Goal: Transaction & Acquisition: Purchase product/service

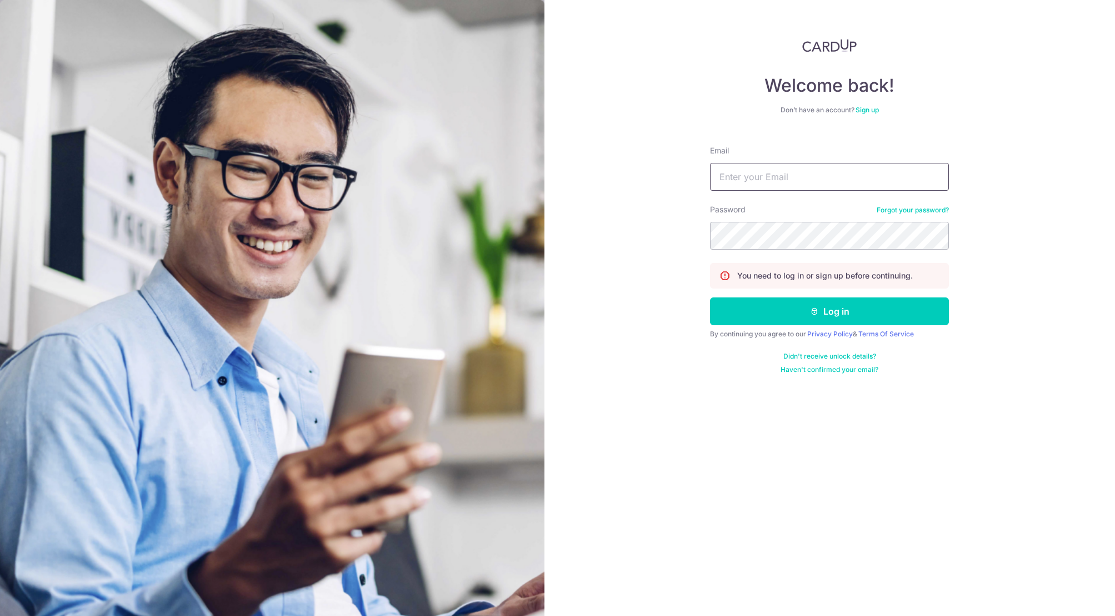
click at [831, 171] on input "Email" at bounding box center [829, 177] width 239 height 28
type input "[EMAIL_ADDRESS][DOMAIN_NAME]"
click at [852, 311] on button "Log in" at bounding box center [829, 311] width 239 height 28
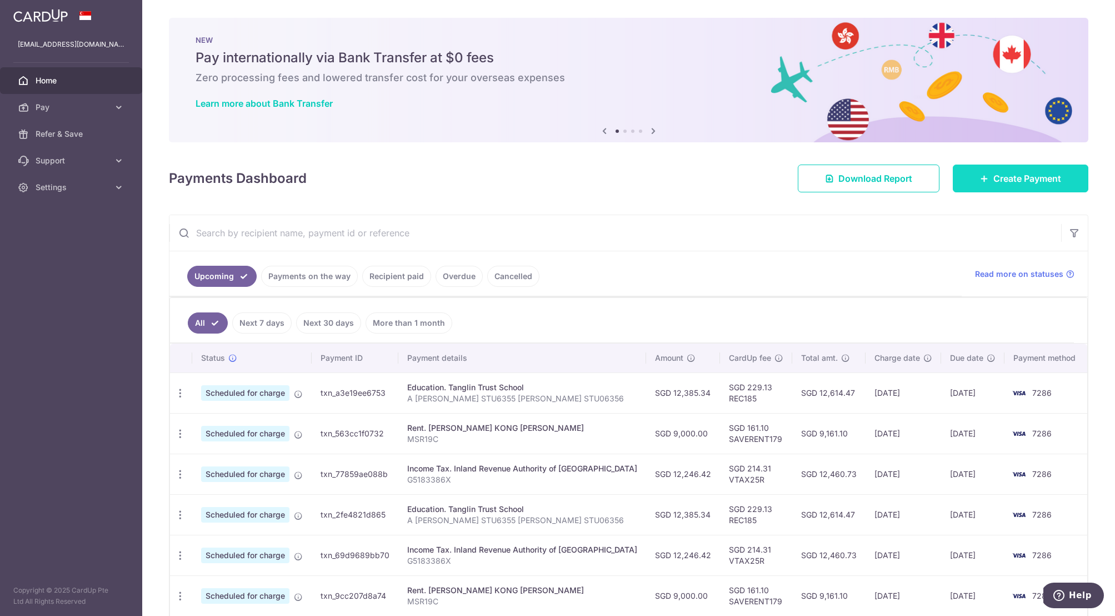
click at [1028, 183] on span "Create Payment" at bounding box center [1027, 178] width 68 height 13
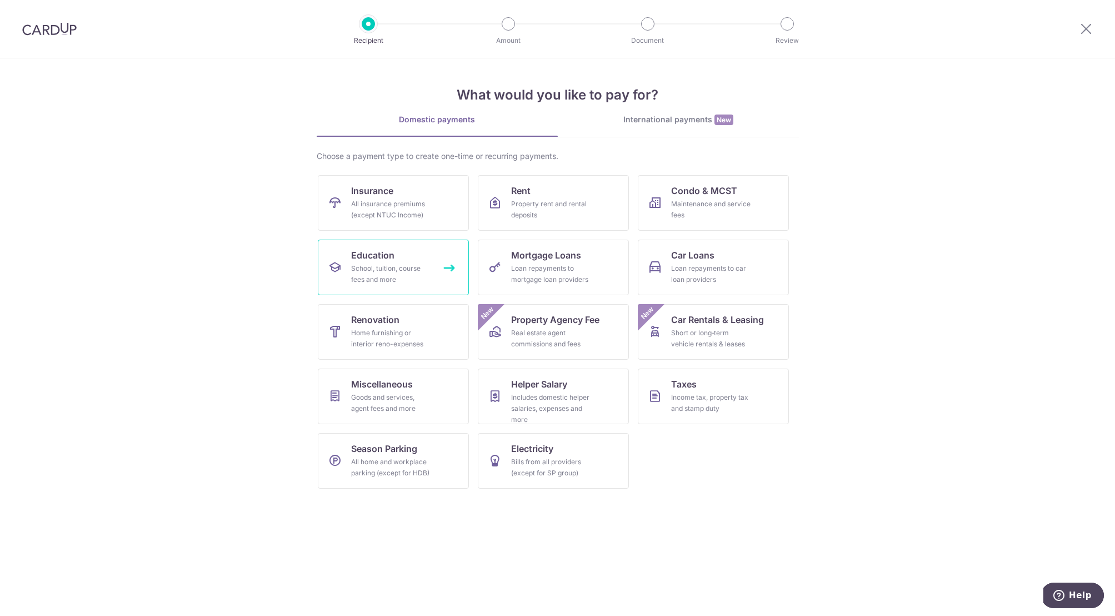
click at [391, 277] on div "School, tuition, course fees and more" at bounding box center [391, 274] width 80 height 22
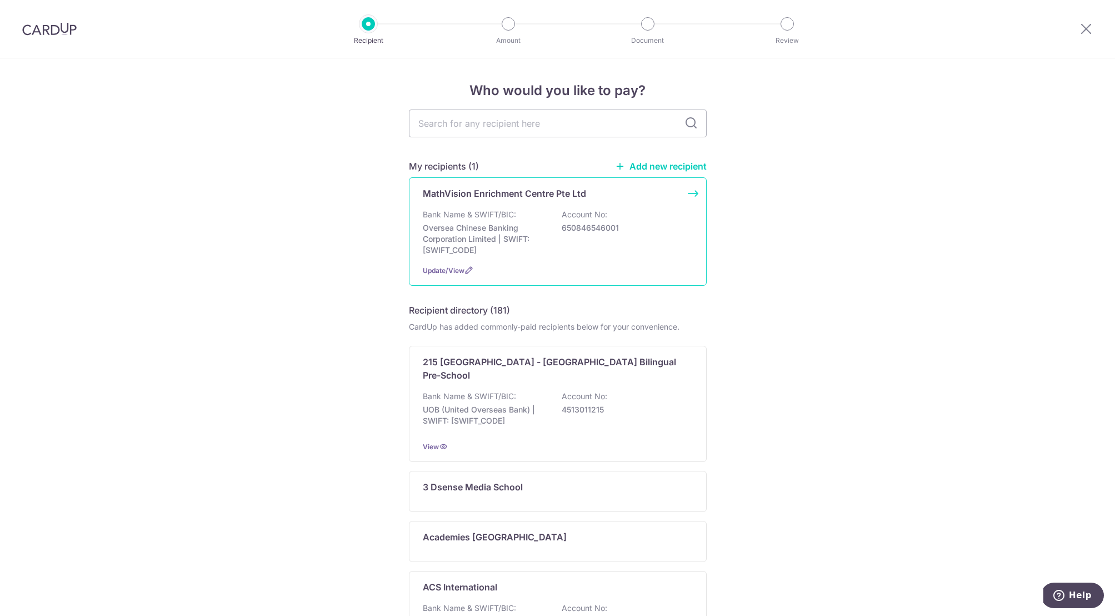
click at [512, 212] on p "Bank Name & SWIFT/BIC:" at bounding box center [469, 214] width 93 height 11
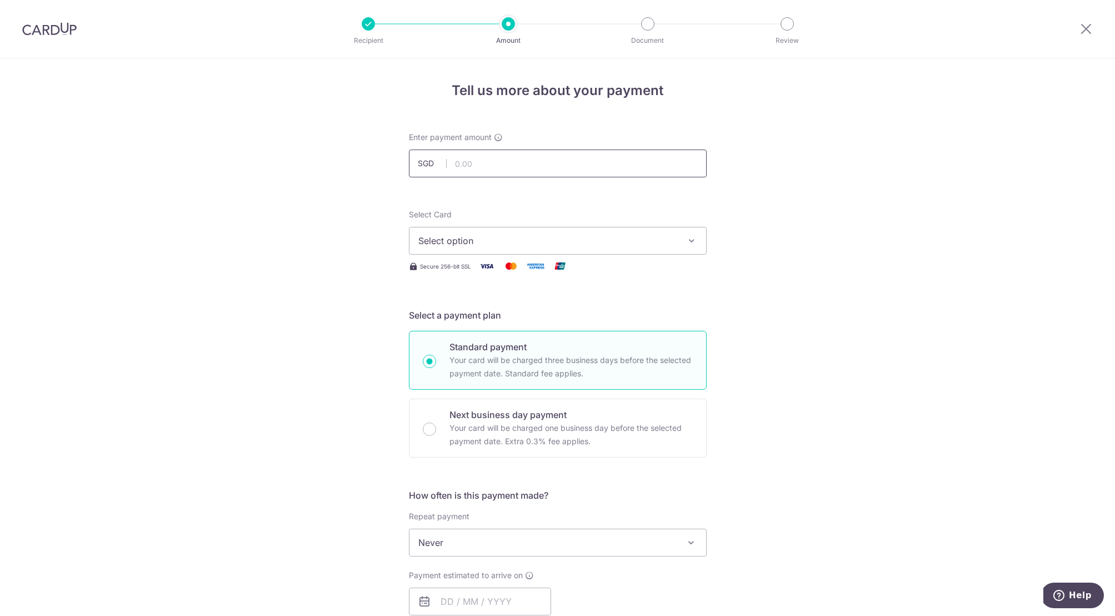
click at [470, 164] on input "text" at bounding box center [558, 163] width 298 height 28
click at [282, 157] on div "Tell us more about your payment Enter payment amount SGD Select Card Select opt…" at bounding box center [557, 560] width 1115 height 1005
click at [459, 169] on input "text" at bounding box center [558, 163] width 298 height 28
type input "6,670.80"
click at [387, 193] on div "Tell us more about your payment Enter payment amount SGD 6,670.80 6670.80 Selec…" at bounding box center [557, 560] width 1115 height 1005
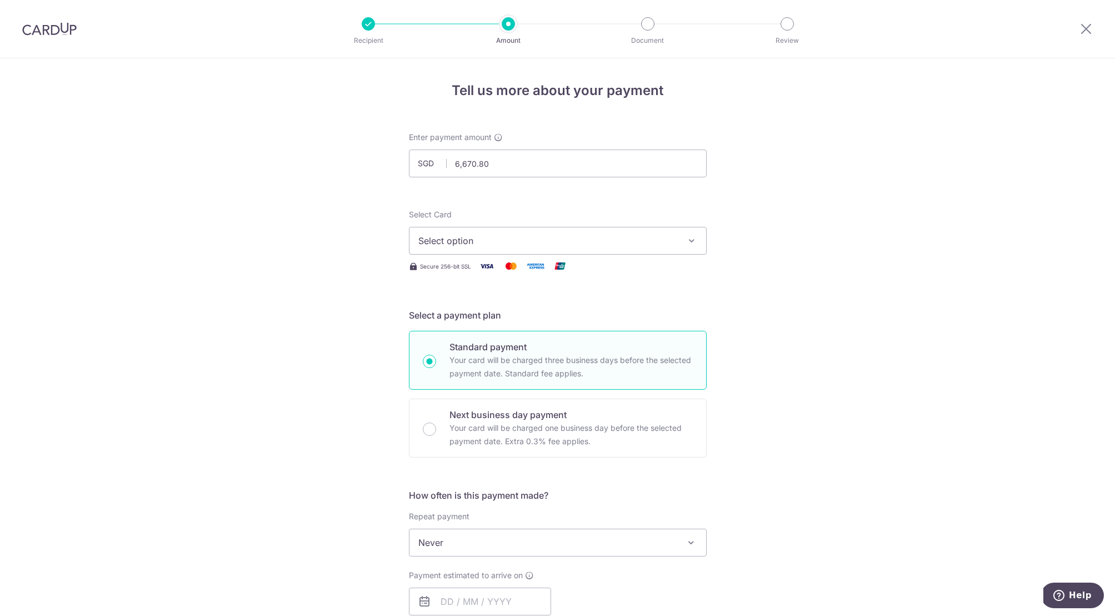
click at [468, 241] on span "Select option" at bounding box center [547, 240] width 259 height 13
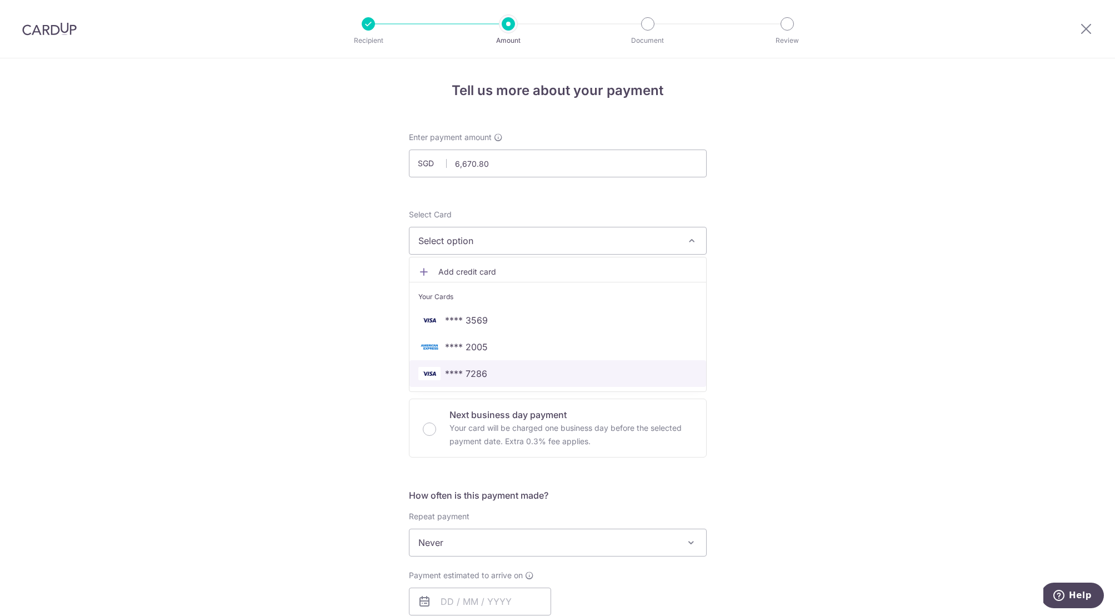
click at [469, 371] on span "**** 7286" at bounding box center [466, 373] width 42 height 13
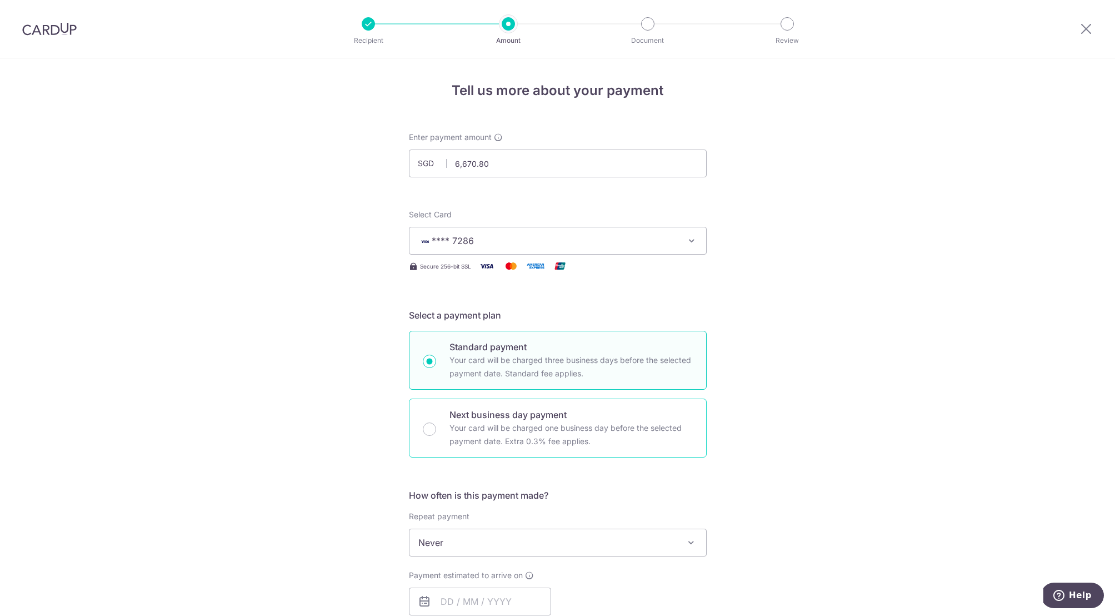
click at [461, 431] on p "Your card will be charged one business day before the selected payment date. Ex…" at bounding box center [570, 434] width 243 height 27
click at [436, 431] on input "Next business day payment Your card will be charged one business day before the…" at bounding box center [429, 428] width 13 height 13
radio input "false"
radio input "true"
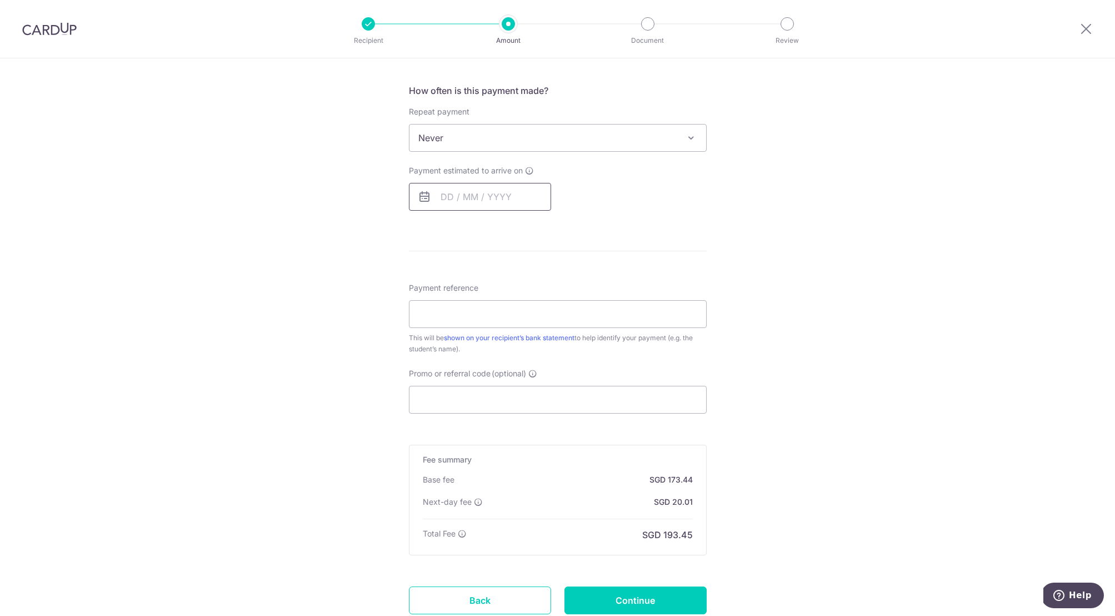
scroll to position [406, 0]
click at [499, 193] on input "text" at bounding box center [480, 196] width 142 height 28
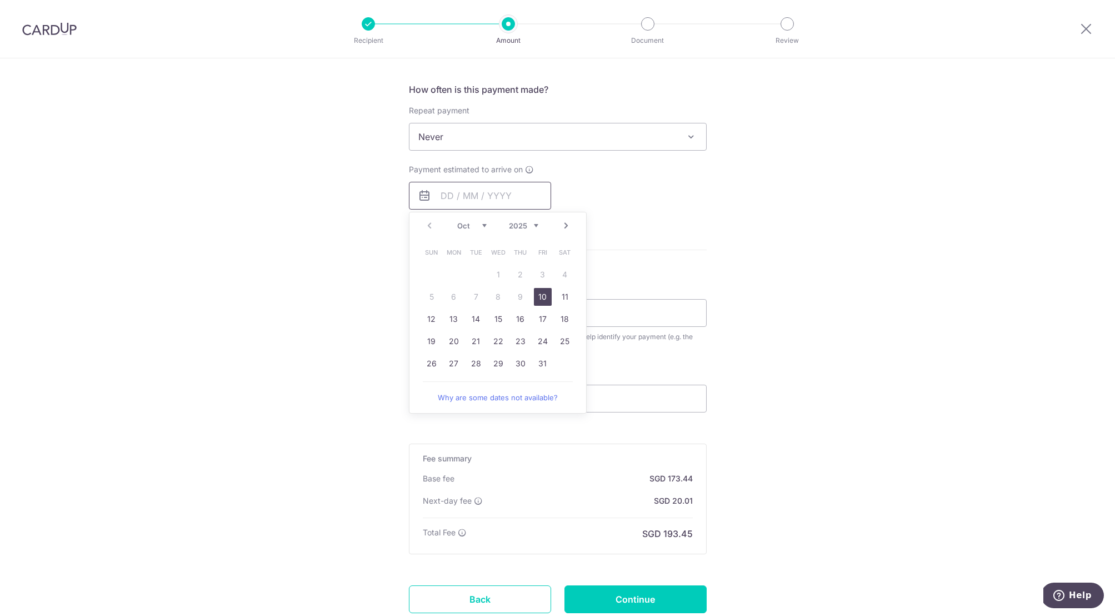
click at [507, 198] on input "text" at bounding box center [480, 196] width 142 height 28
click at [540, 297] on link "10" at bounding box center [543, 297] width 18 height 18
type input "10/10/2025"
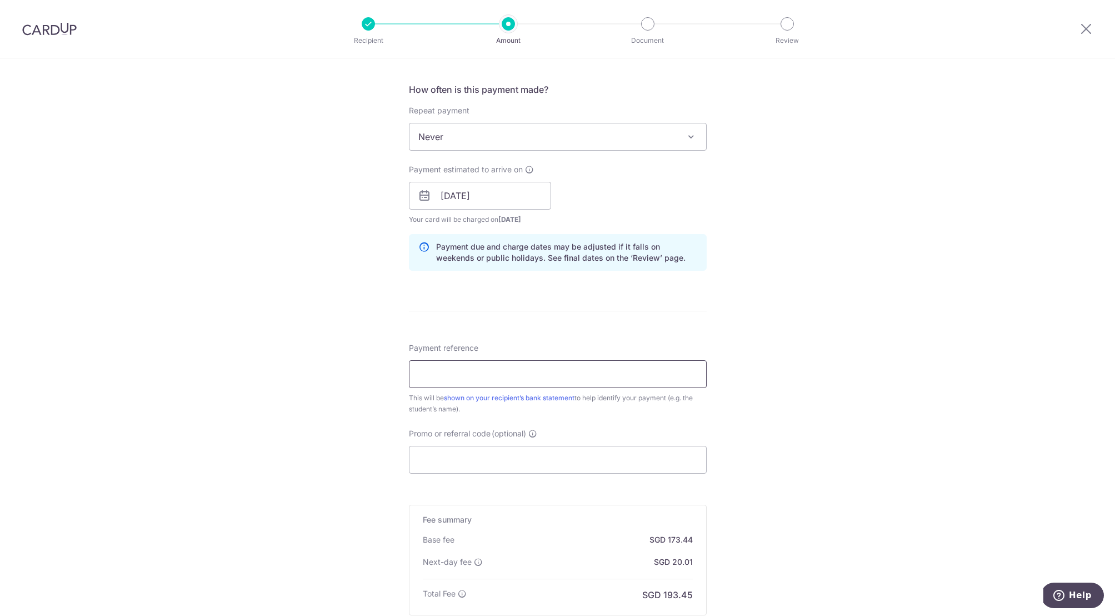
click at [467, 372] on input "Payment reference" at bounding box center [558, 374] width 298 height 28
type input "inv 320 aaran patel"
click at [462, 463] on input "Promo or referral code (optional)" at bounding box center [558, 460] width 298 height 28
click at [462, 461] on input "Promo or referral code (optional)" at bounding box center [558, 460] width 298 height 28
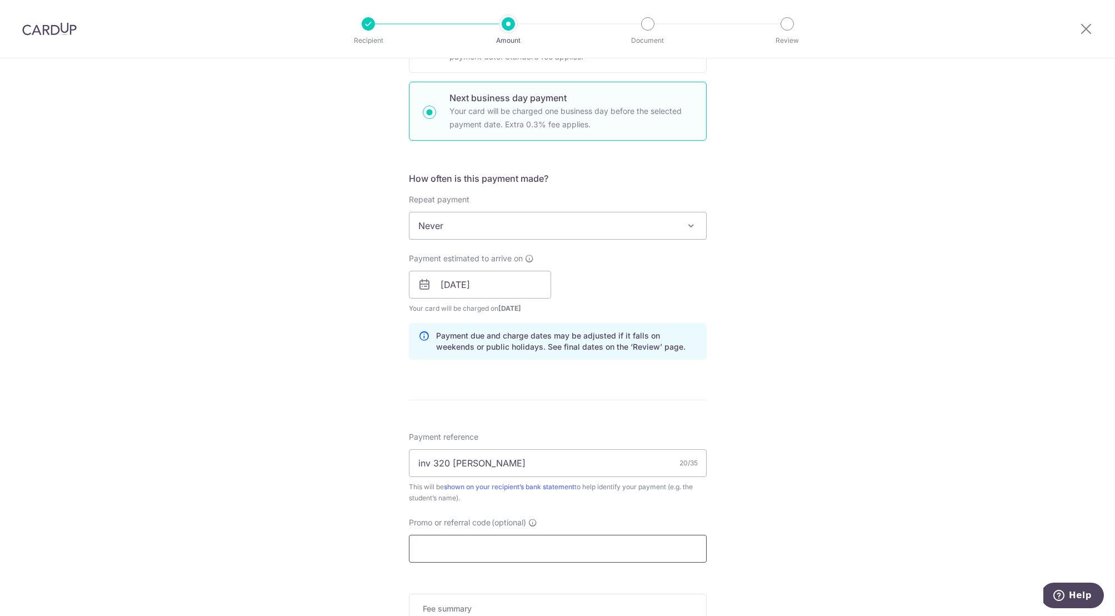
scroll to position [319, 0]
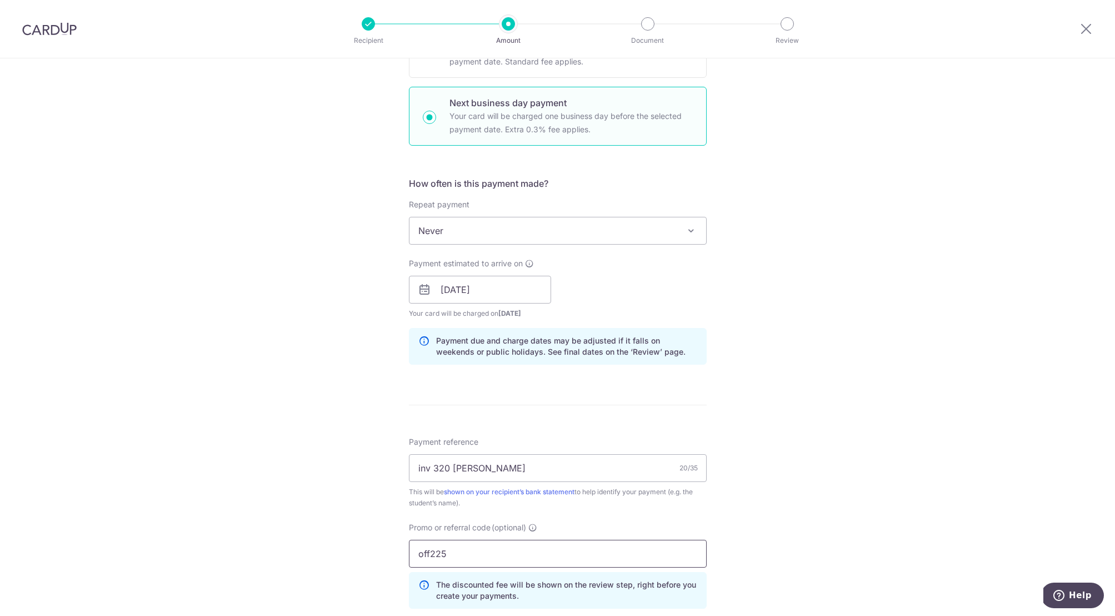
type input "off225"
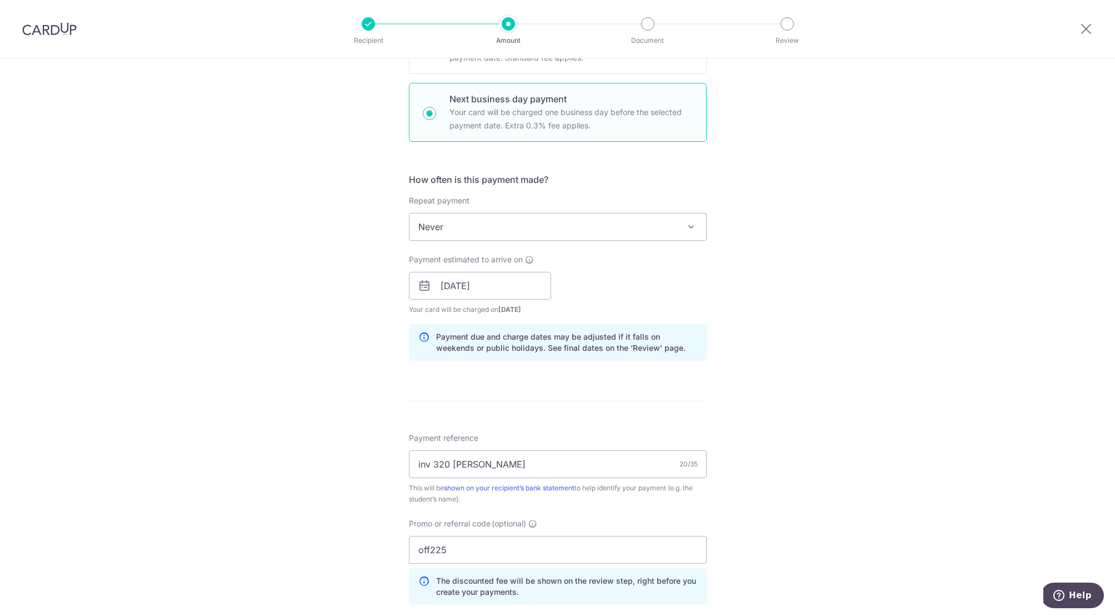
click at [751, 532] on div "Tell us more about your payment Enter payment amount SGD 6,670.80 6670.80 Selec…" at bounding box center [557, 320] width 1115 height 1154
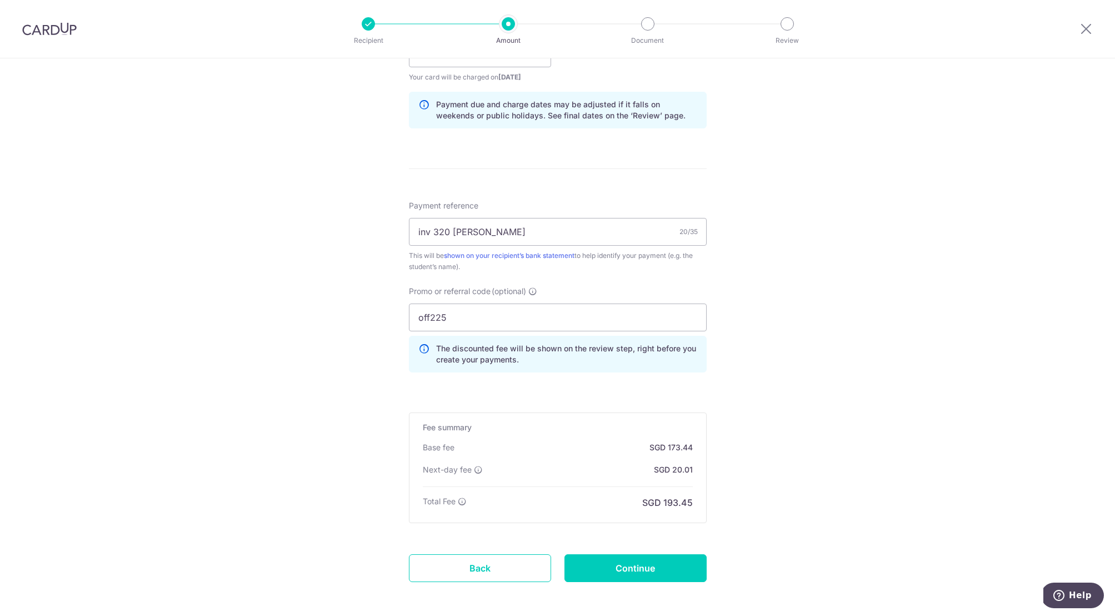
scroll to position [551, 0]
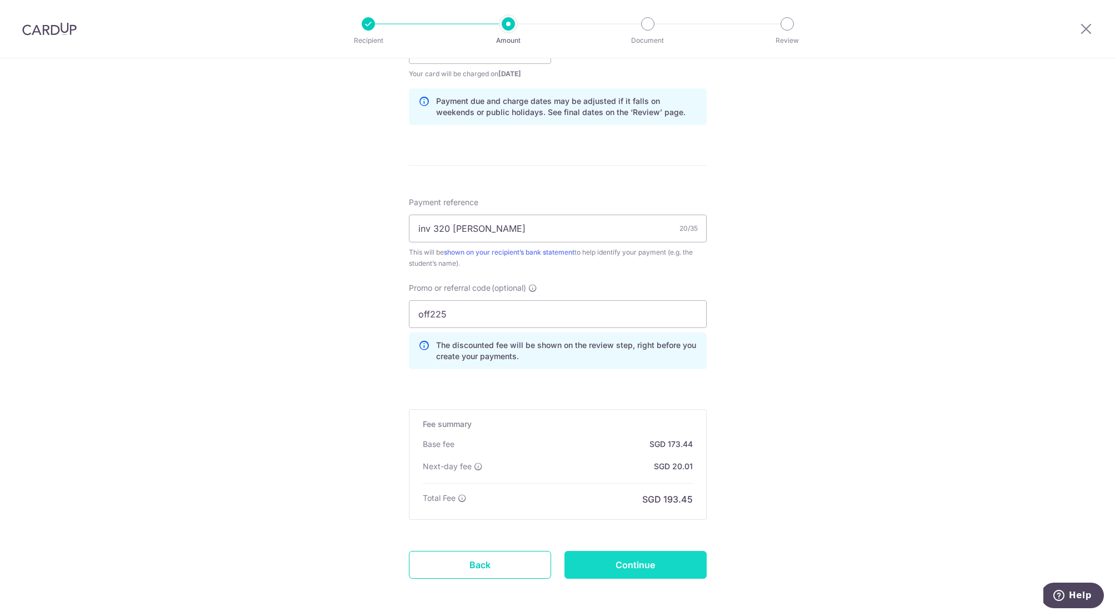
click at [641, 564] on input "Continue" at bounding box center [635, 565] width 142 height 28
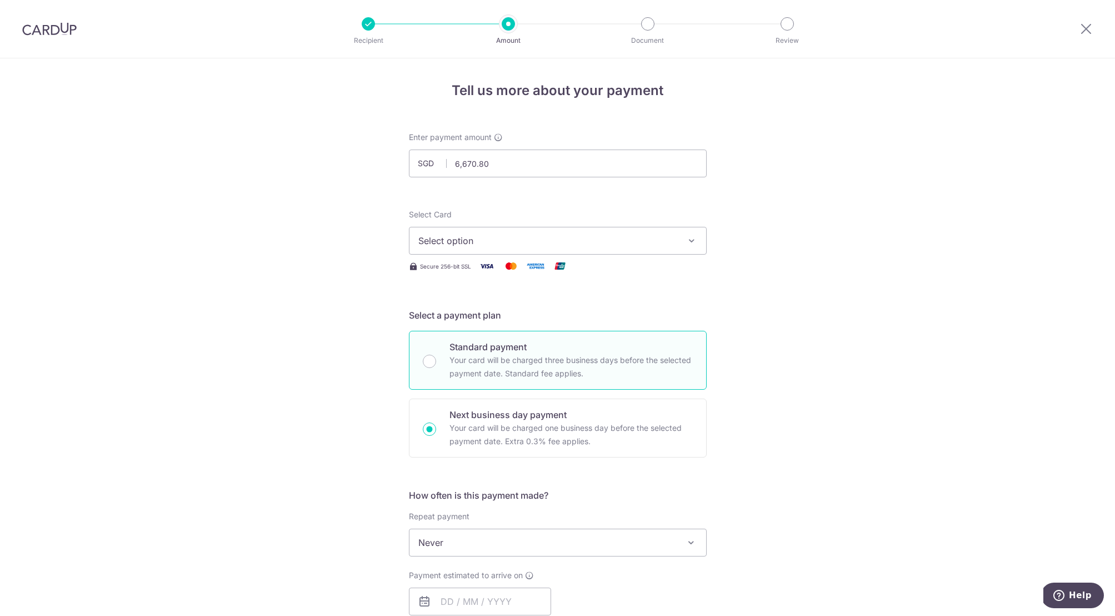
click at [43, 29] on img at bounding box center [49, 28] width 54 height 13
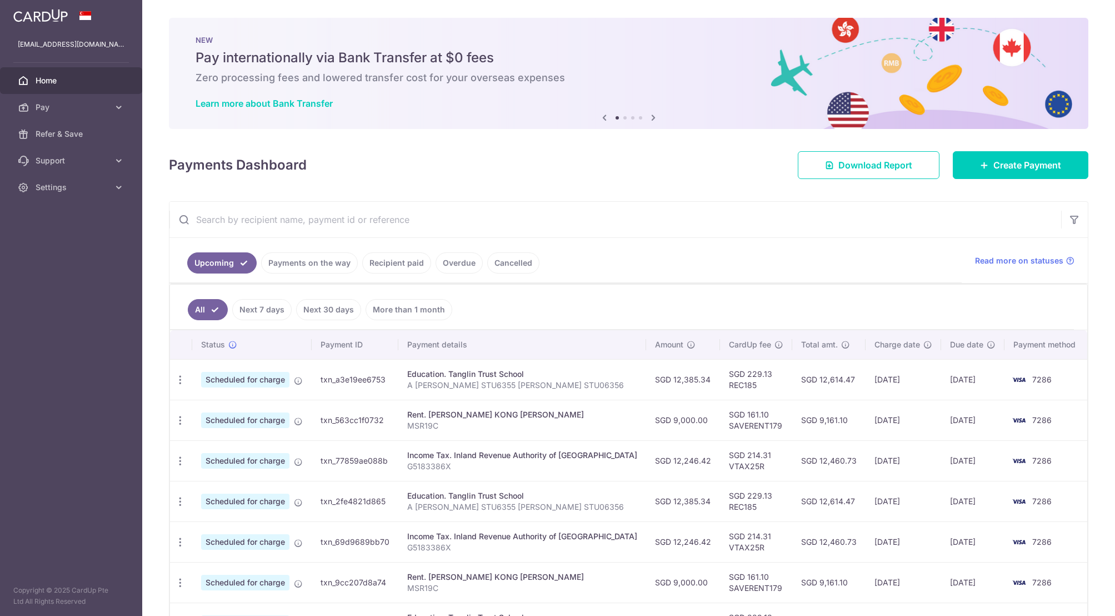
click at [653, 117] on icon at bounding box center [653, 118] width 13 height 14
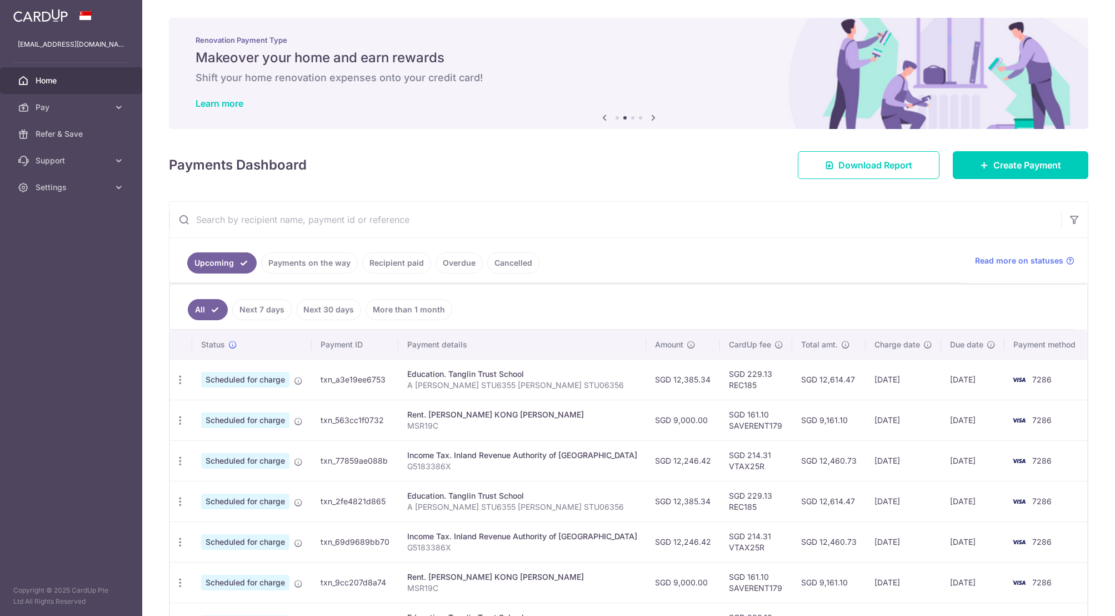
click at [653, 117] on icon at bounding box center [653, 118] width 13 height 14
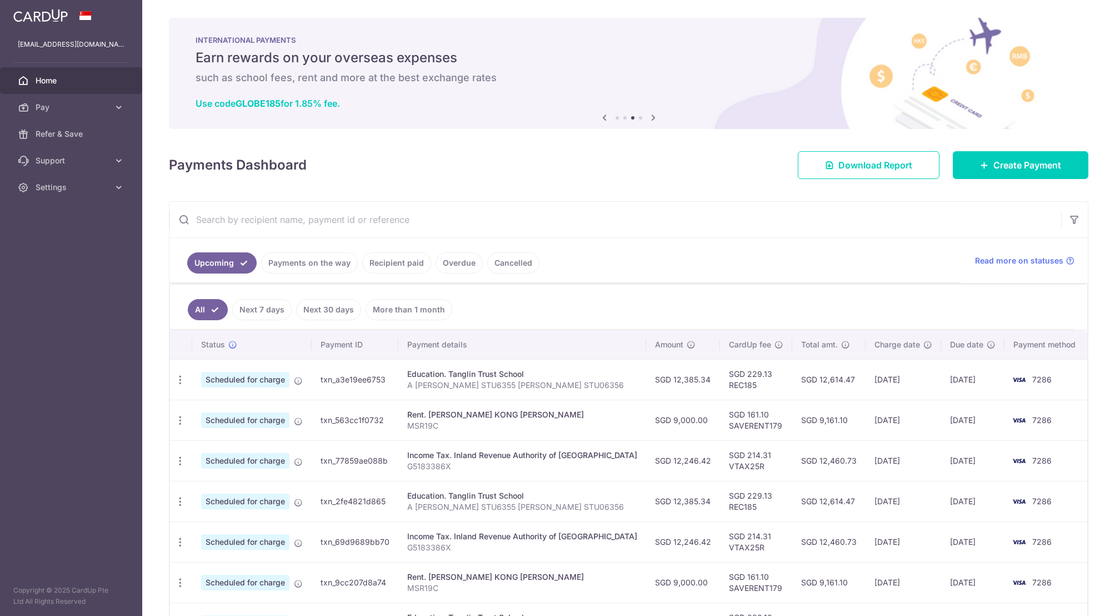
click at [653, 117] on icon at bounding box center [653, 118] width 13 height 14
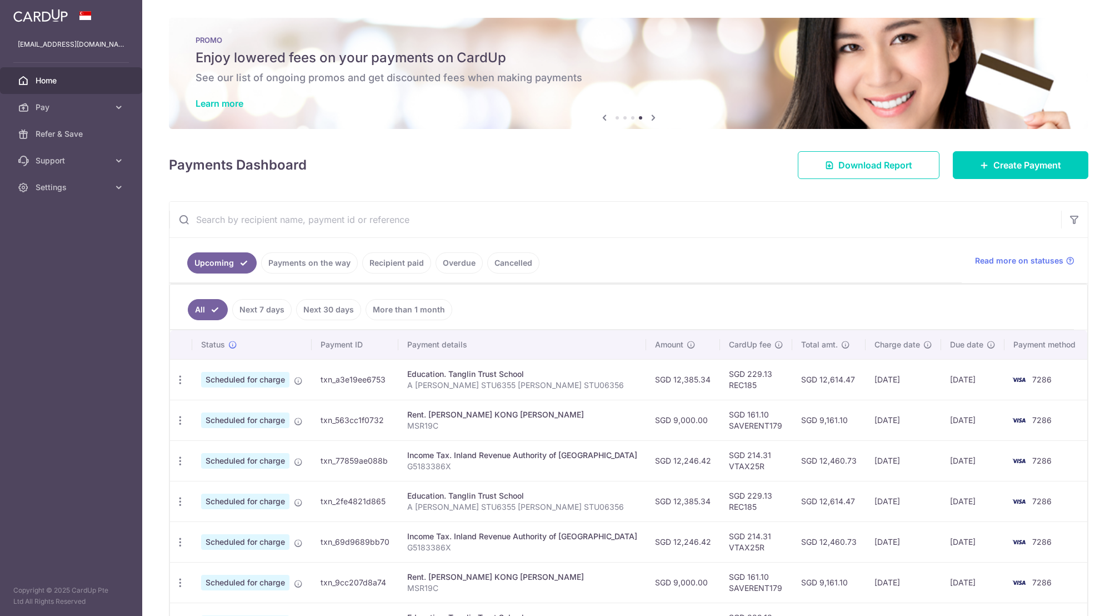
click at [651, 117] on icon at bounding box center [653, 118] width 13 height 14
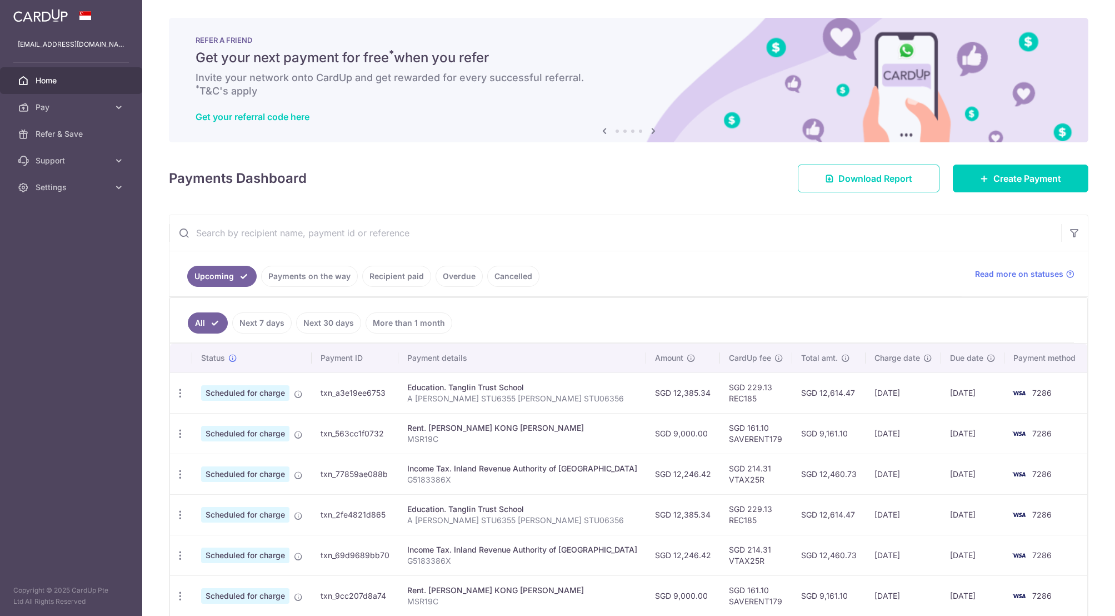
click at [651, 117] on div "Get your referral code here" at bounding box center [629, 116] width 866 height 11
click at [651, 130] on icon at bounding box center [653, 131] width 13 height 14
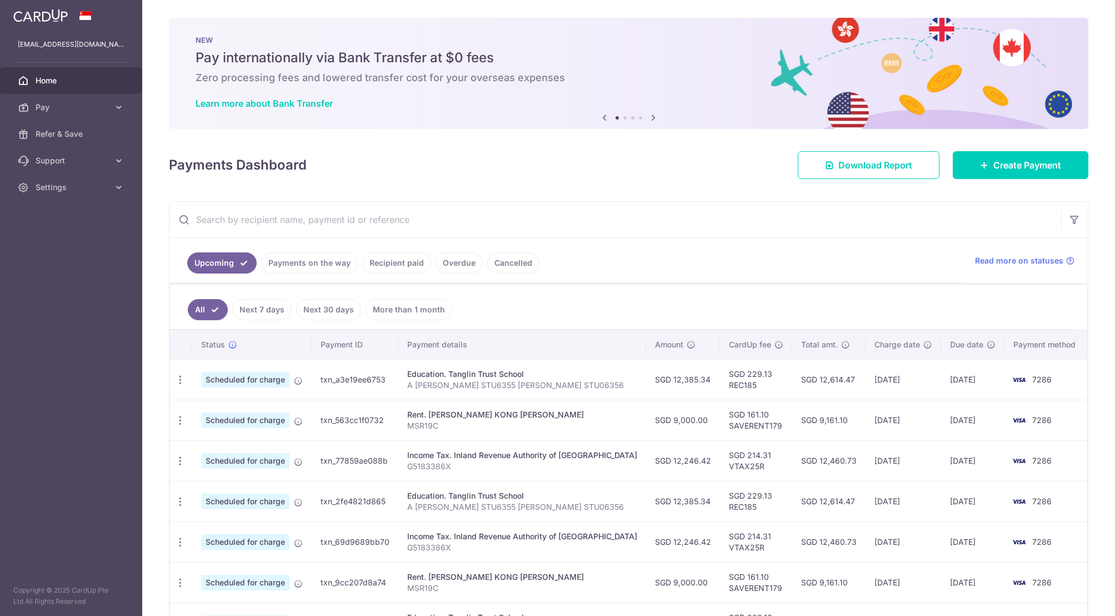
click at [651, 130] on div "× Pause Schedule Pause all future payments in this series Pause just this one p…" at bounding box center [628, 308] width 973 height 616
click at [651, 118] on icon at bounding box center [653, 118] width 13 height 14
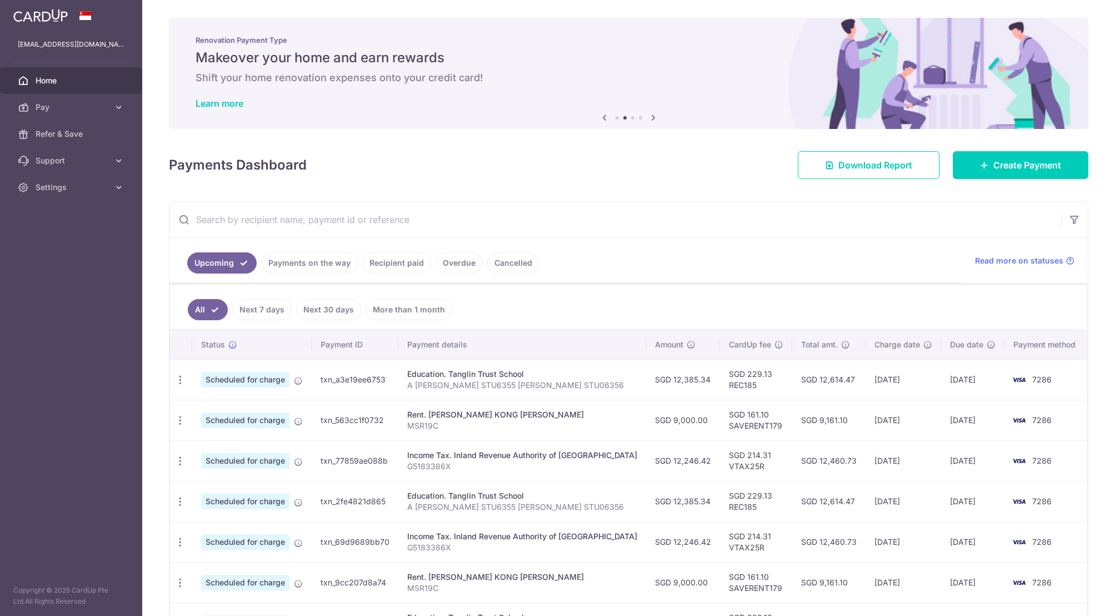
click at [651, 118] on icon at bounding box center [653, 118] width 13 height 14
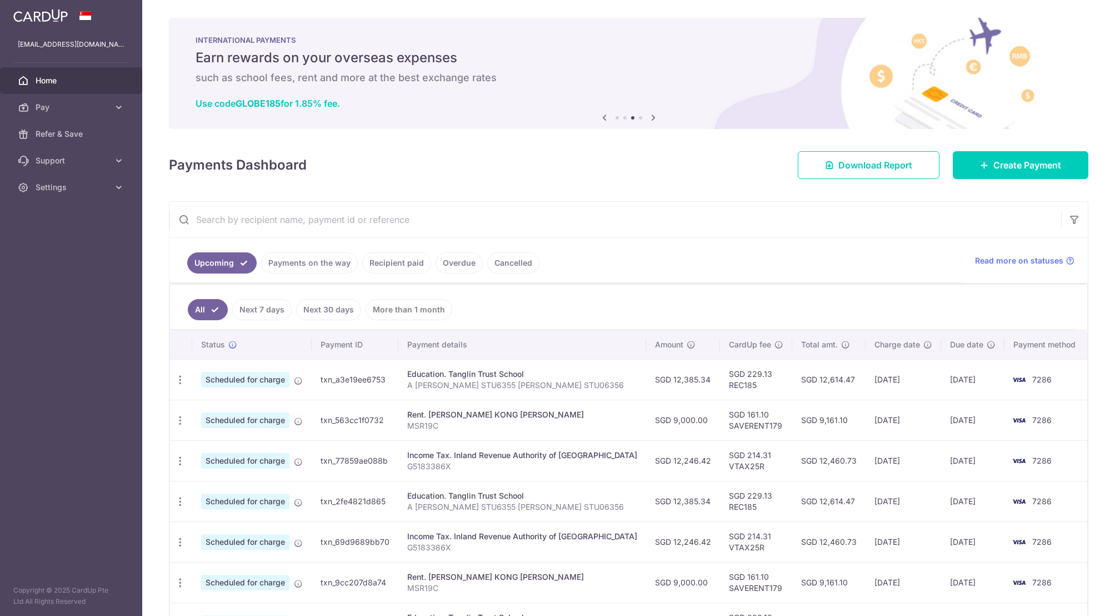
click at [651, 118] on icon at bounding box center [653, 118] width 13 height 14
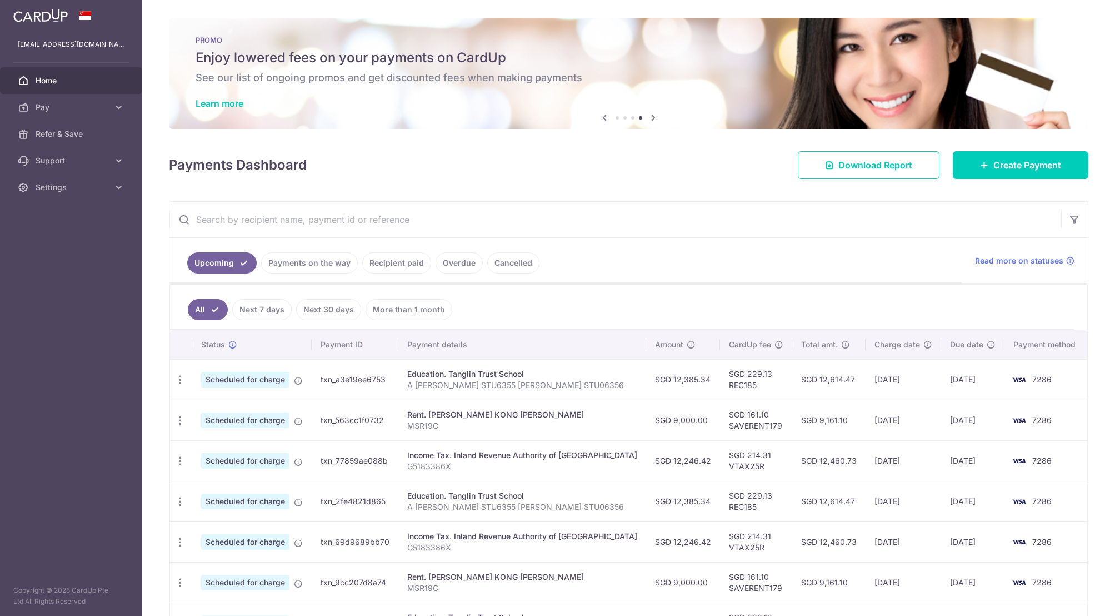
click at [651, 118] on icon at bounding box center [653, 118] width 13 height 14
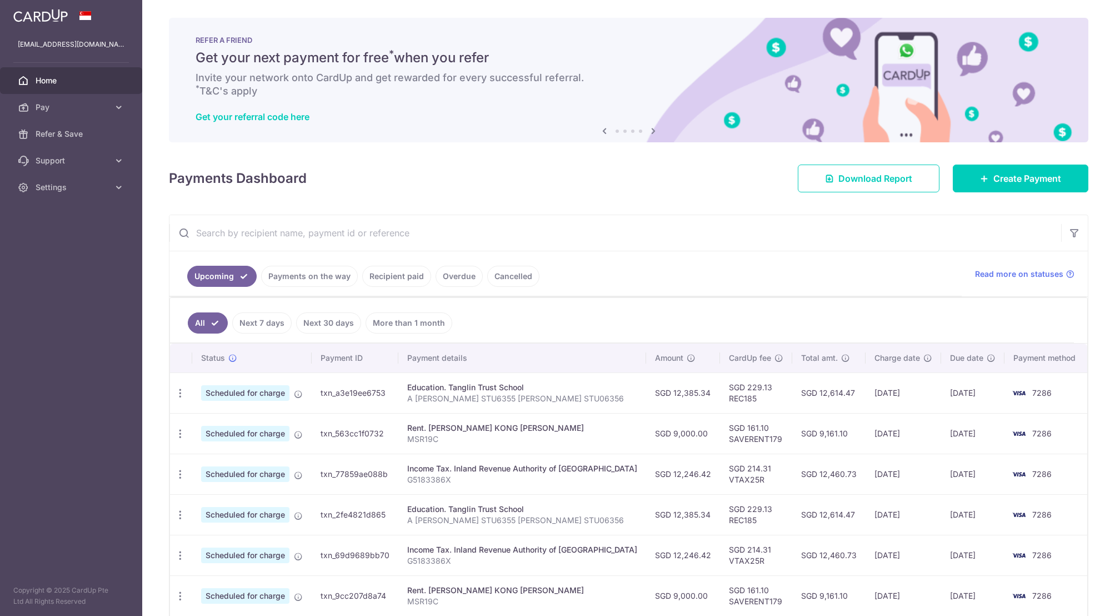
drag, startPoint x: 600, startPoint y: 131, endPoint x: 576, endPoint y: 129, distance: 24.5
click at [600, 131] on icon at bounding box center [604, 131] width 13 height 14
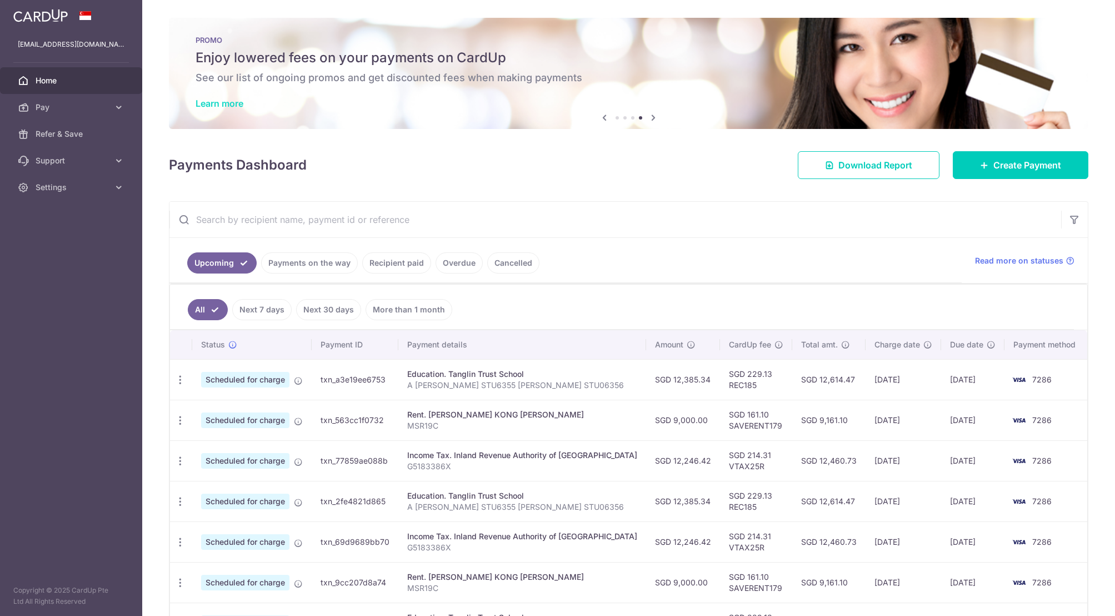
click at [230, 106] on link "Learn more" at bounding box center [220, 103] width 48 height 11
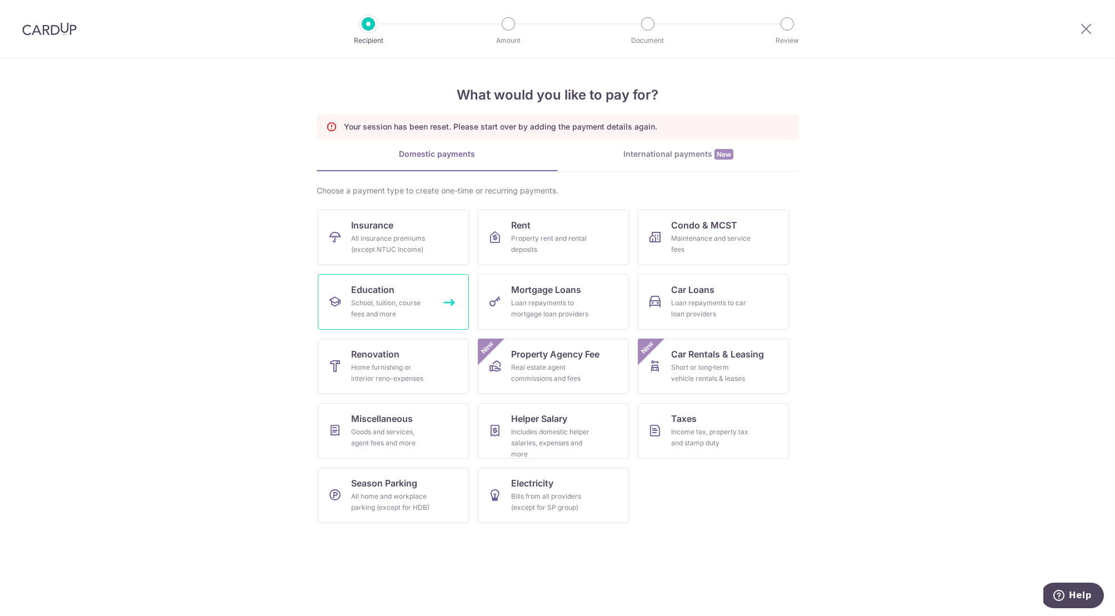
click at [391, 311] on div "School, tuition, course fees and more" at bounding box center [391, 308] width 80 height 22
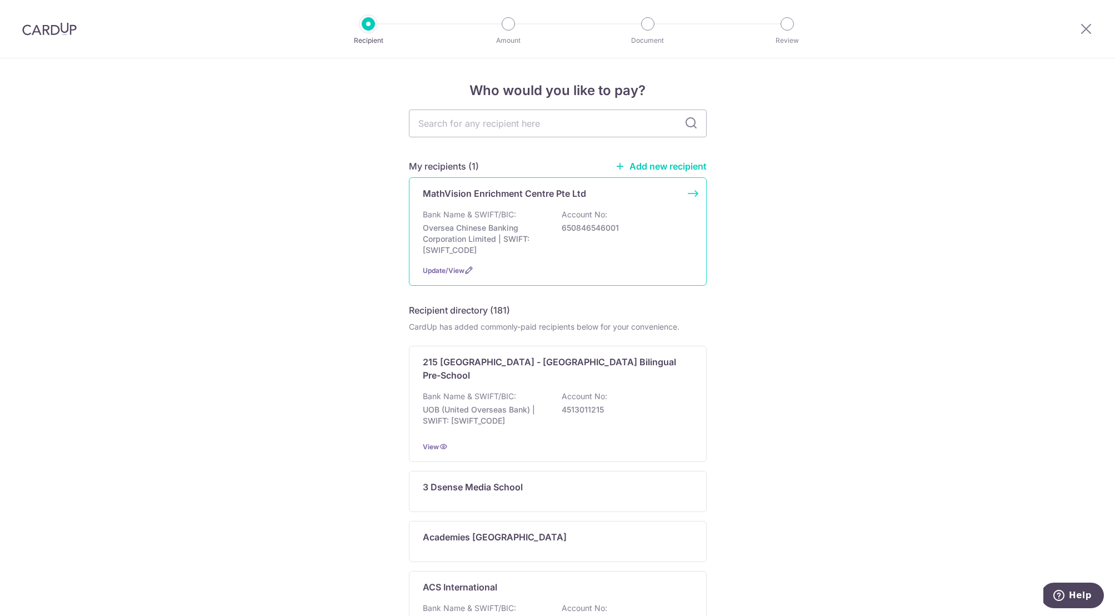
click at [488, 224] on p "Oversea Chinese Banking Corporation Limited | SWIFT: [SWIFT_CODE]" at bounding box center [485, 238] width 124 height 33
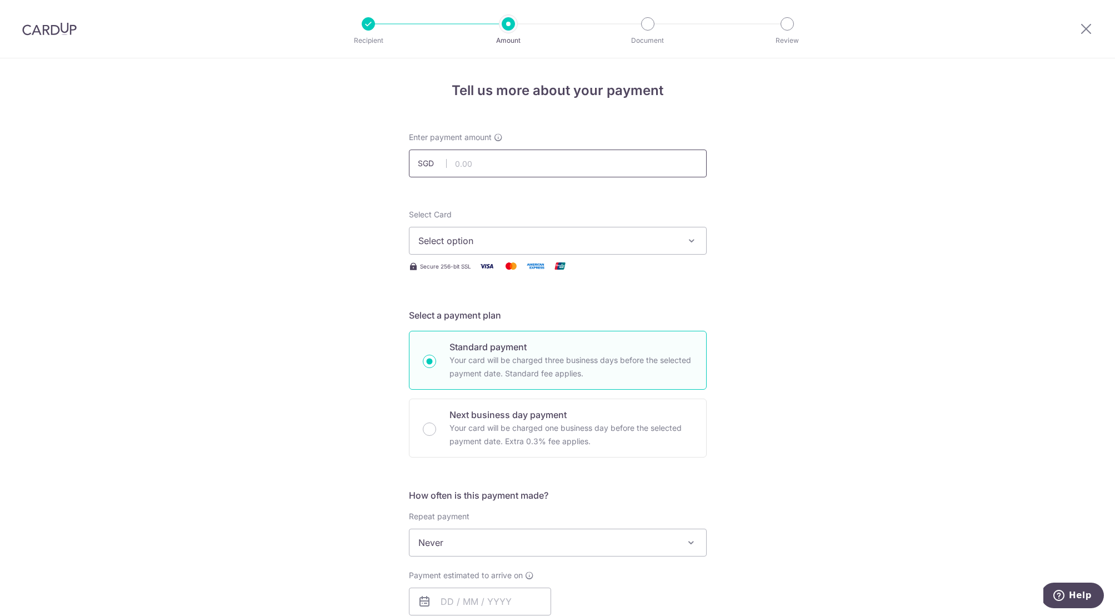
click at [462, 169] on input "text" at bounding box center [558, 163] width 298 height 28
type input "6,670.80"
click at [481, 247] on span "Select option" at bounding box center [547, 240] width 259 height 13
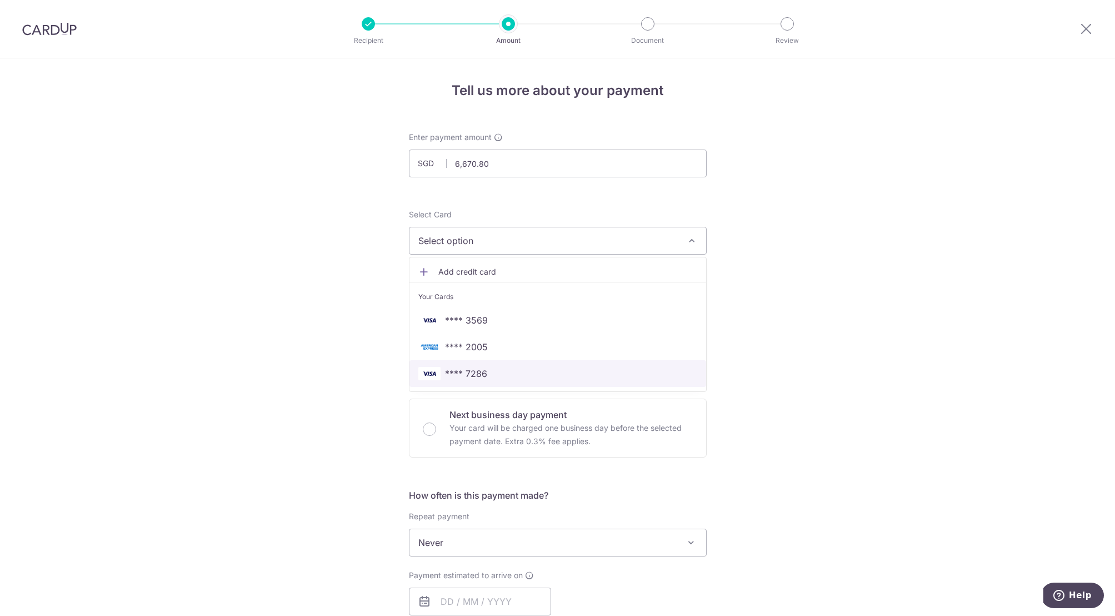
click at [474, 370] on span "**** 7286" at bounding box center [466, 373] width 42 height 13
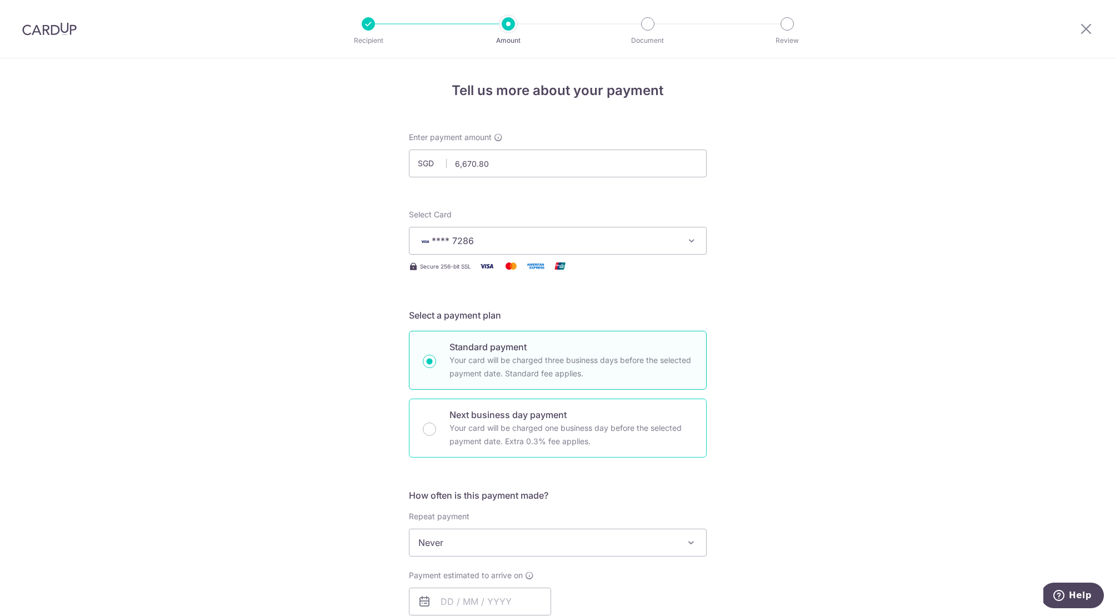
click at [488, 421] on p "Your card will be charged one business day before the selected payment date. Ex…" at bounding box center [570, 434] width 243 height 27
click at [436, 422] on input "Next business day payment Your card will be charged one business day before the…" at bounding box center [429, 428] width 13 height 13
radio input "false"
radio input "true"
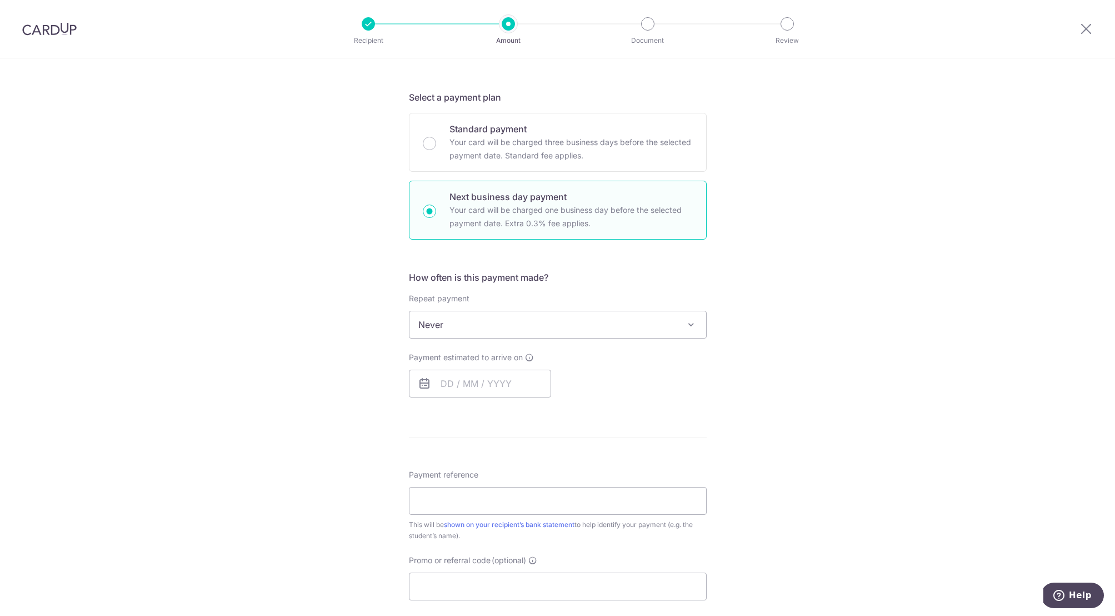
scroll to position [219, 0]
click at [473, 386] on input "text" at bounding box center [480, 382] width 142 height 28
click at [542, 481] on link "10" at bounding box center [543, 483] width 18 height 18
type input "10/10/2025"
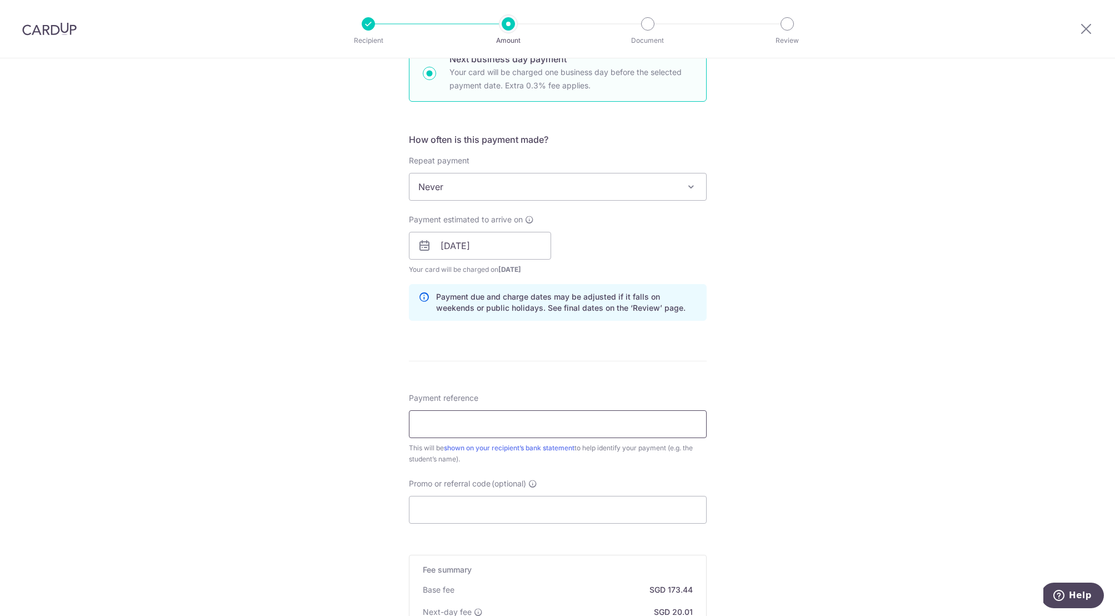
scroll to position [363, 0]
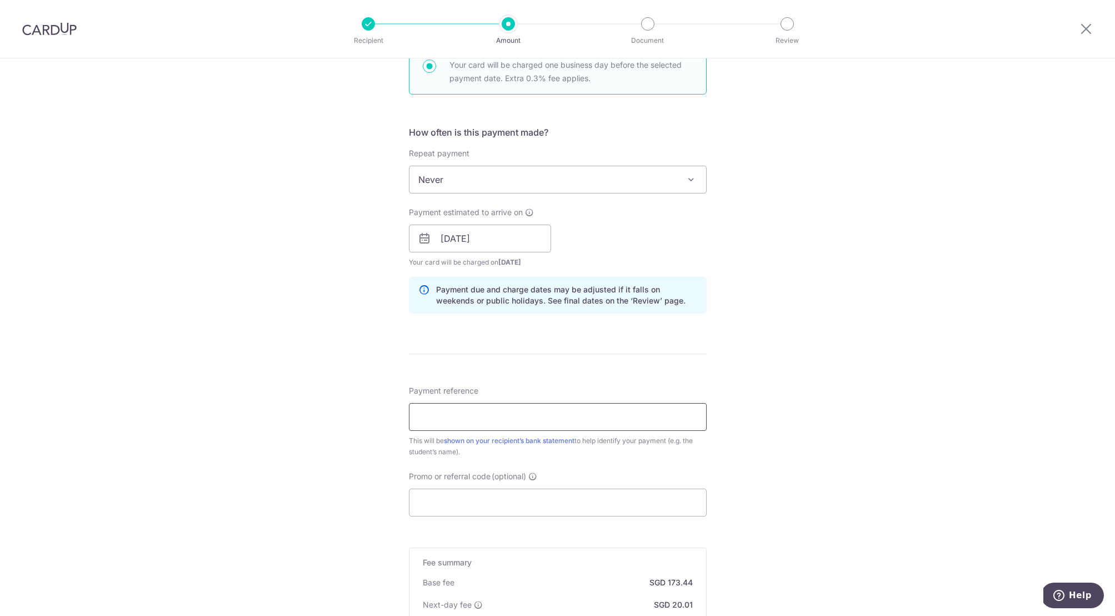
click at [512, 417] on input "Payment reference" at bounding box center [558, 417] width 298 height 28
click at [444, 418] on input "Aaran Patel A level Math Chem inv32" at bounding box center [558, 417] width 298 height 28
click at [572, 418] on input "AaranPatel A level Math Chem inv32" at bounding box center [558, 417] width 298 height 28
type input "AaranPatel A level Math Chem inv320"
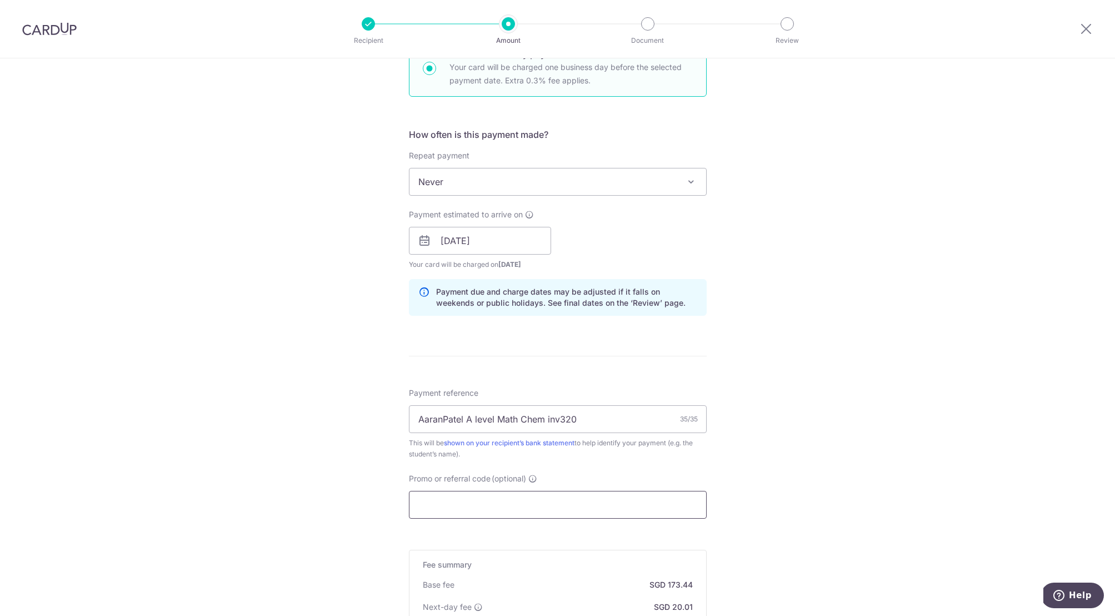
click at [511, 504] on input "Promo or referral code (optional)" at bounding box center [558, 505] width 298 height 28
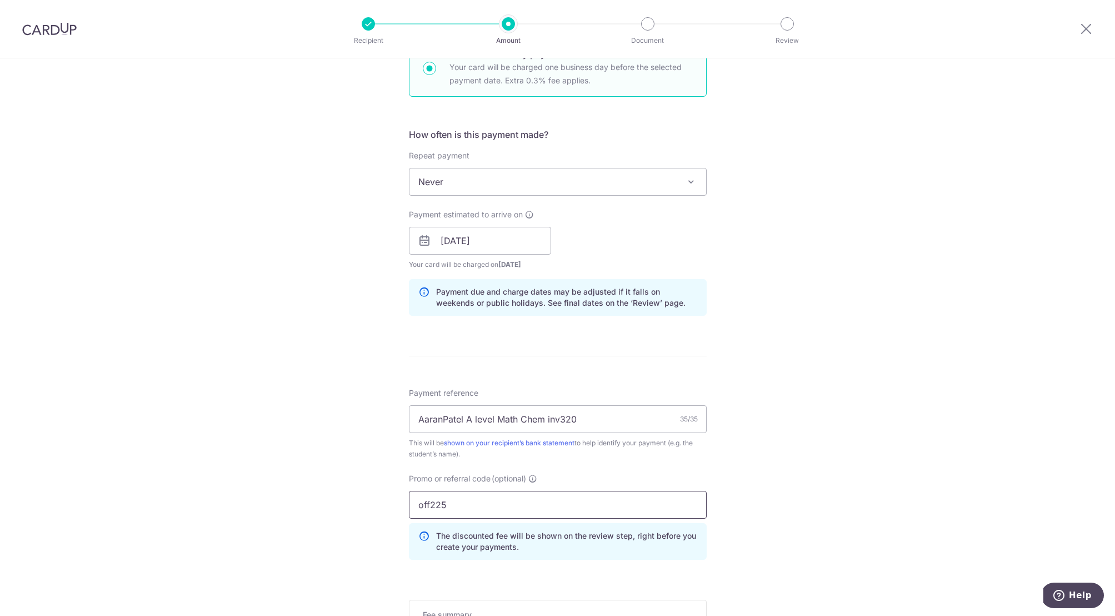
type input "off225"
click at [769, 505] on div "Tell us more about your payment Enter payment amount SGD 6,670.80 6670.80 Selec…" at bounding box center [557, 275] width 1115 height 1154
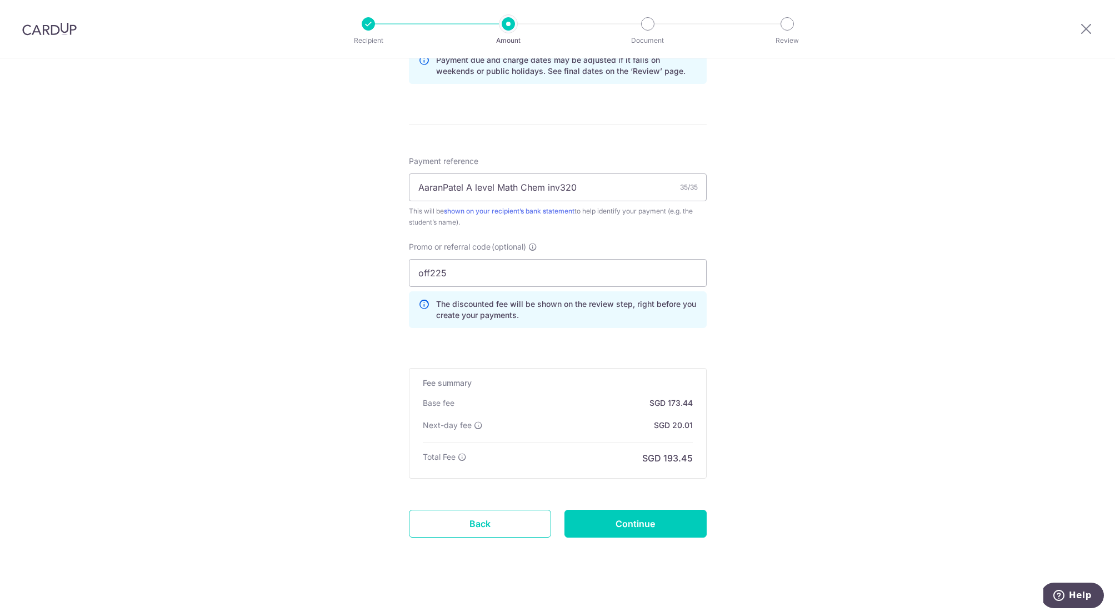
scroll to position [597, 0]
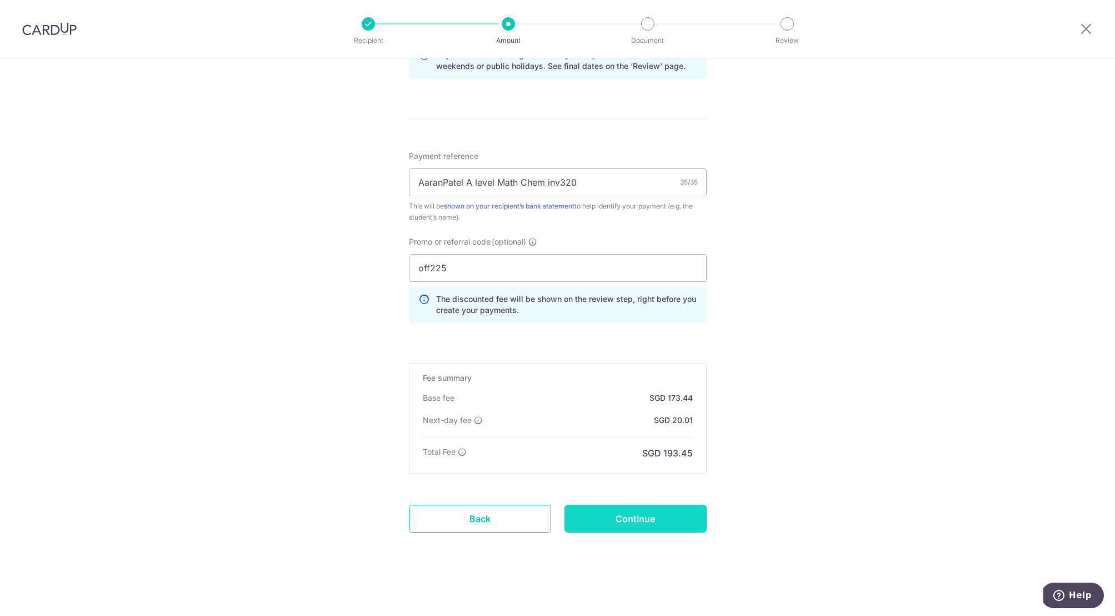
click at [638, 518] on input "Continue" at bounding box center [635, 518] width 142 height 28
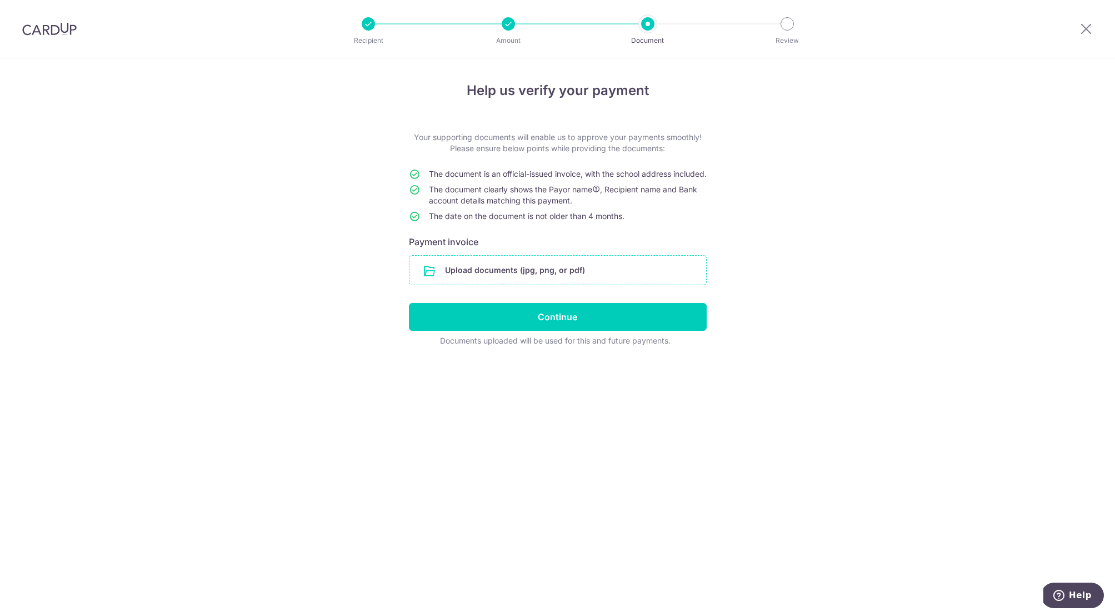
click at [511, 279] on input "file" at bounding box center [557, 270] width 297 height 29
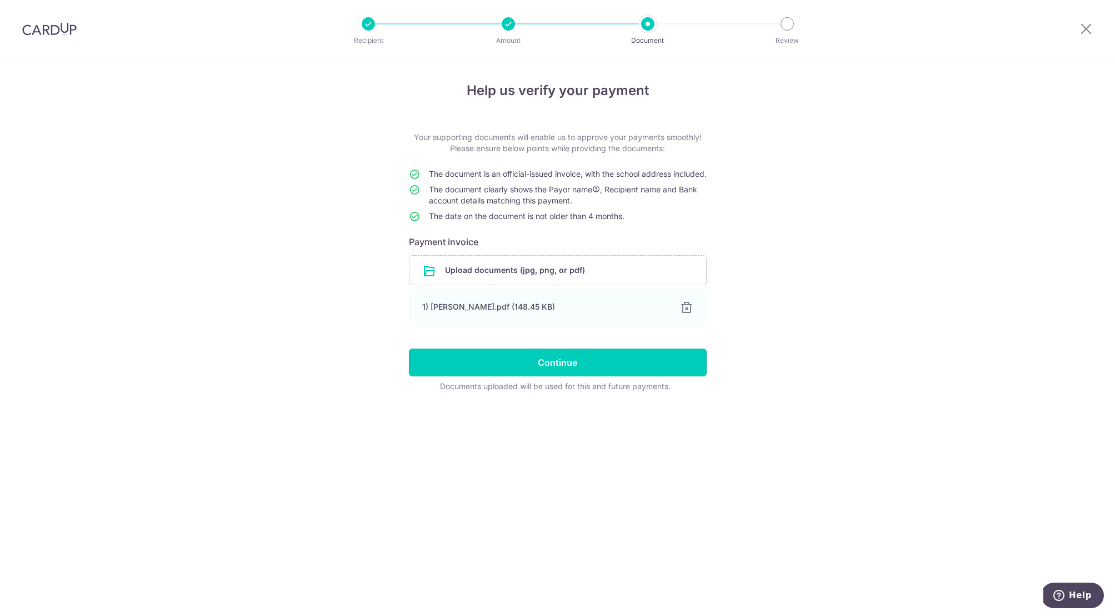
click at [624, 373] on input "Continue" at bounding box center [558, 362] width 298 height 28
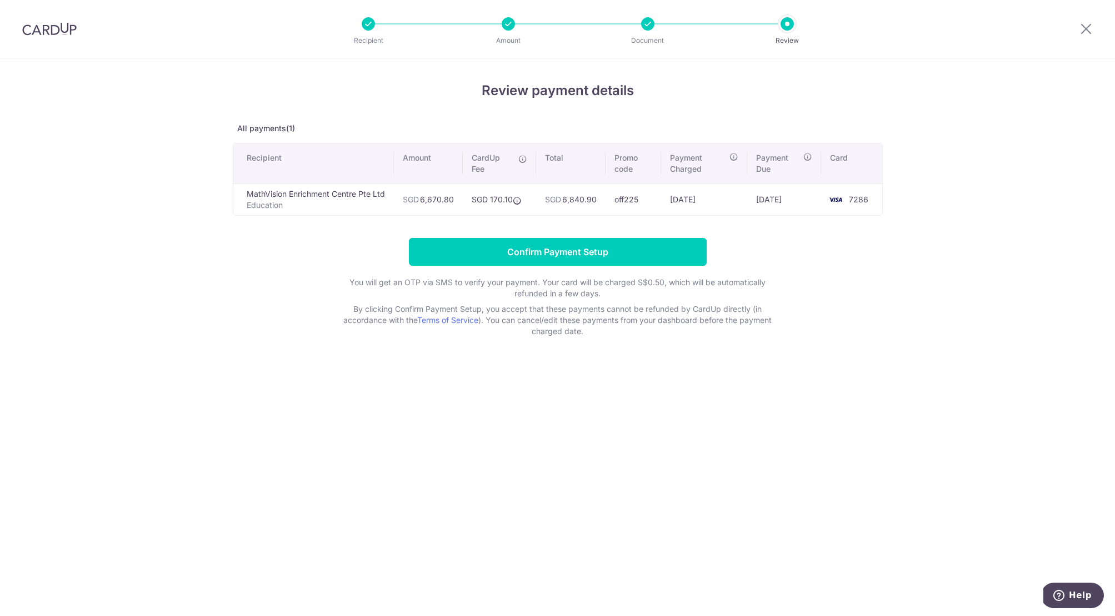
click at [337, 197] on td "MathVision Enrichment Centre Pte Ltd Education" at bounding box center [313, 199] width 161 height 32
click at [523, 256] on input "Confirm Payment Setup" at bounding box center [558, 252] width 298 height 28
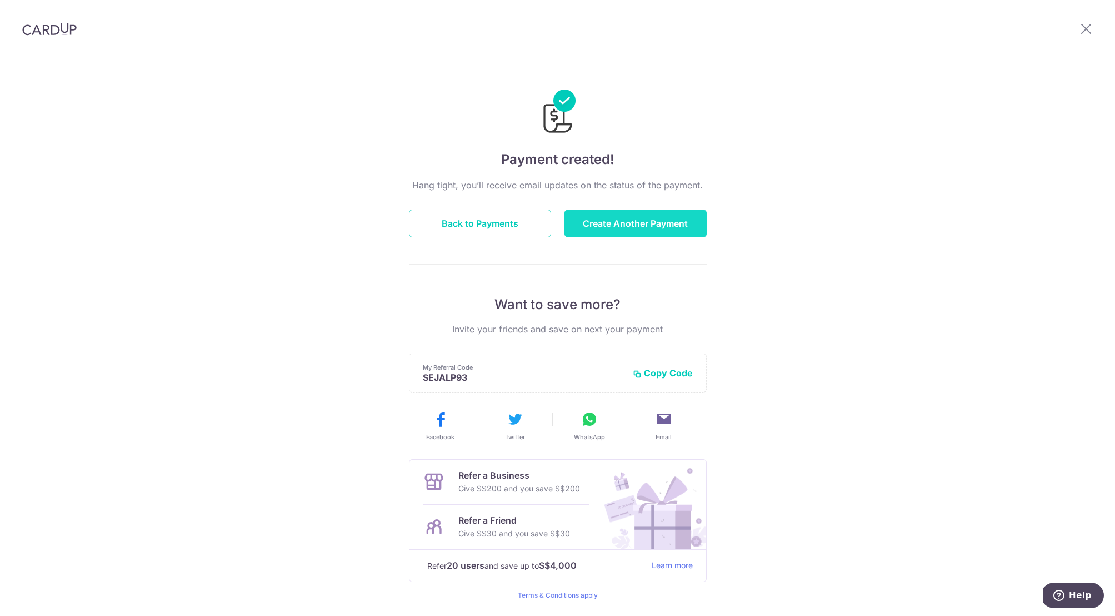
click at [624, 224] on button "Create Another Payment" at bounding box center [635, 223] width 142 height 28
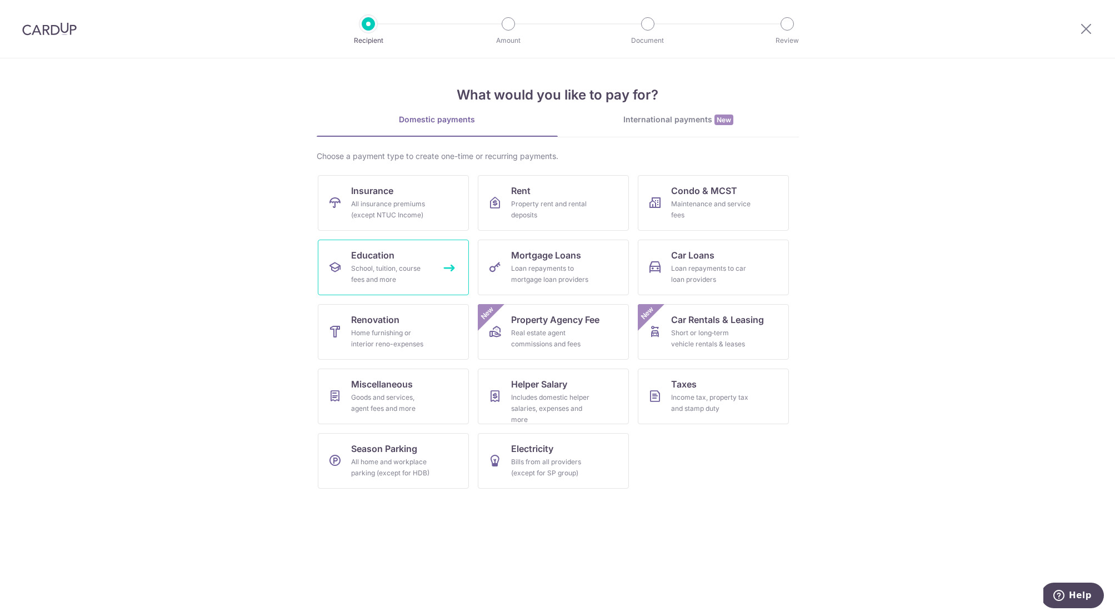
click at [365, 257] on span "Education" at bounding box center [372, 254] width 43 height 13
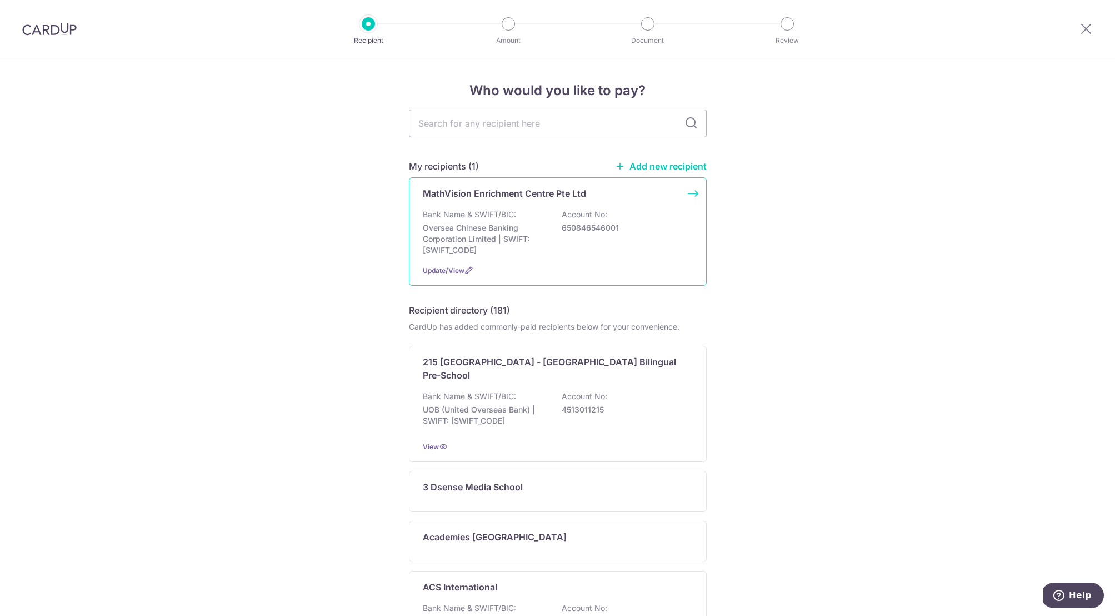
click at [568, 227] on p "650846546001" at bounding box center [624, 227] width 124 height 11
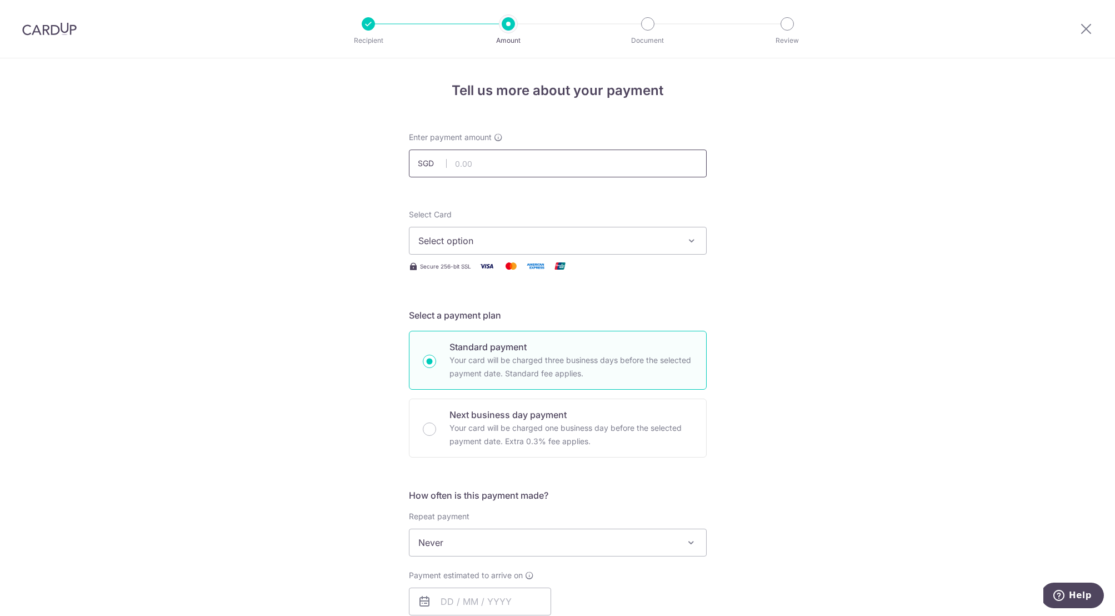
click at [470, 164] on input "text" at bounding box center [558, 163] width 298 height 28
type input "6,670.80"
click at [492, 237] on span "Select option" at bounding box center [547, 240] width 259 height 13
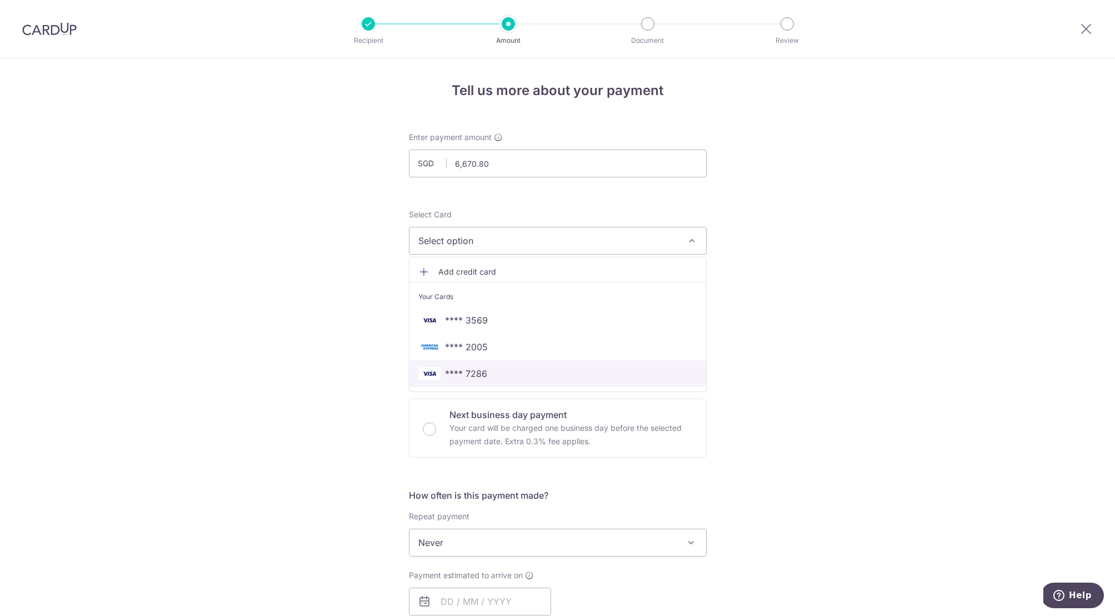
click at [469, 368] on span "**** 7286" at bounding box center [466, 373] width 42 height 13
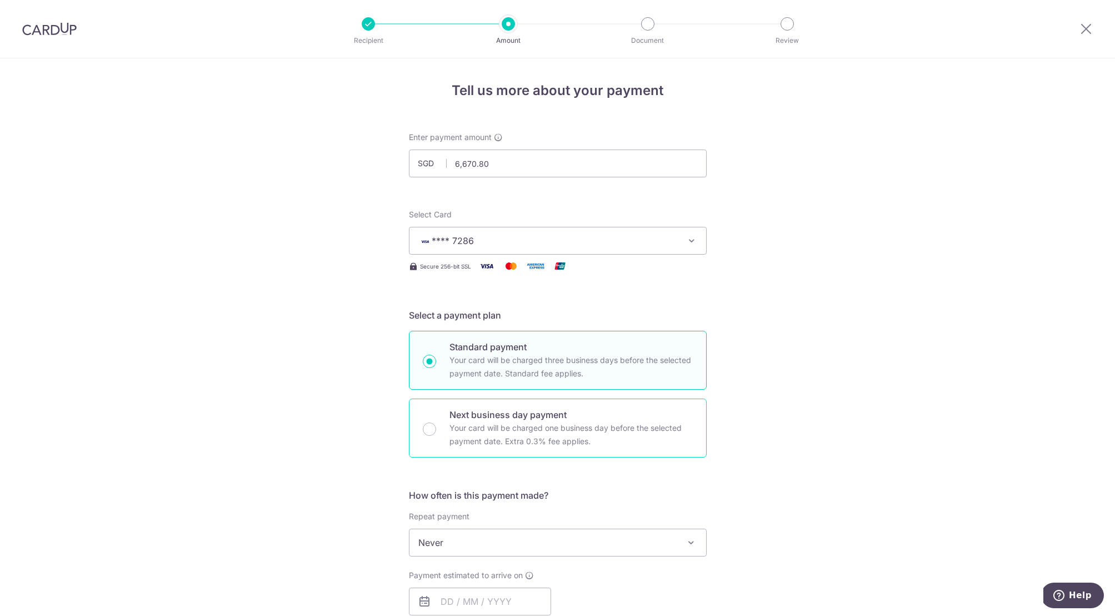
click at [432, 429] on input "Next business day payment Your card will be charged one business day before the…" at bounding box center [429, 428] width 13 height 13
radio input "true"
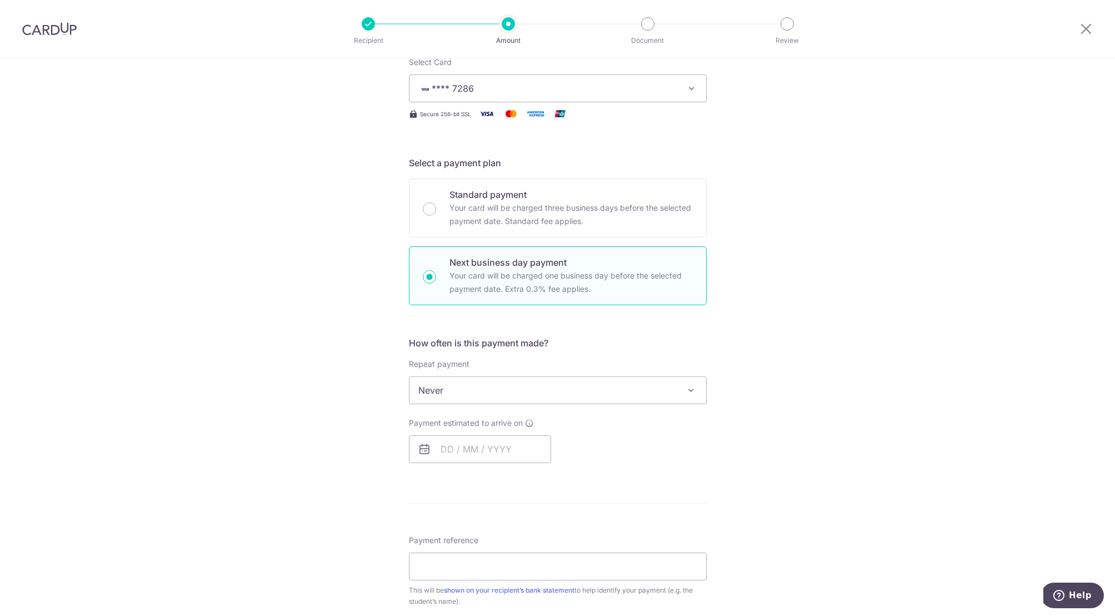
scroll to position [169, 0]
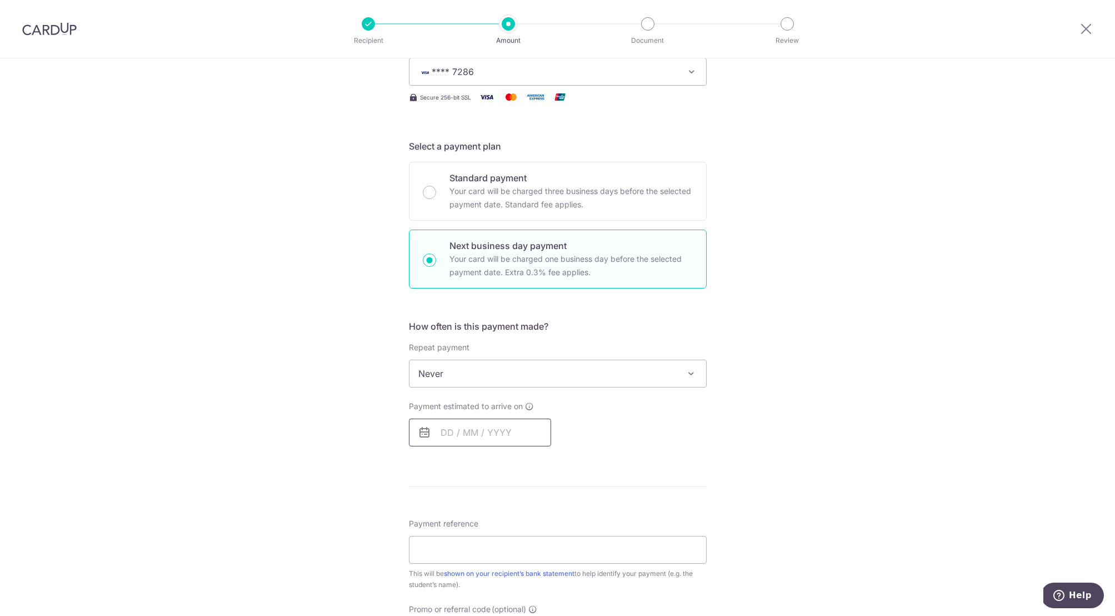
click at [469, 432] on input "text" at bounding box center [480, 432] width 142 height 28
click at [544, 532] on link "10" at bounding box center [543, 533] width 18 height 18
type input "10/10/2025"
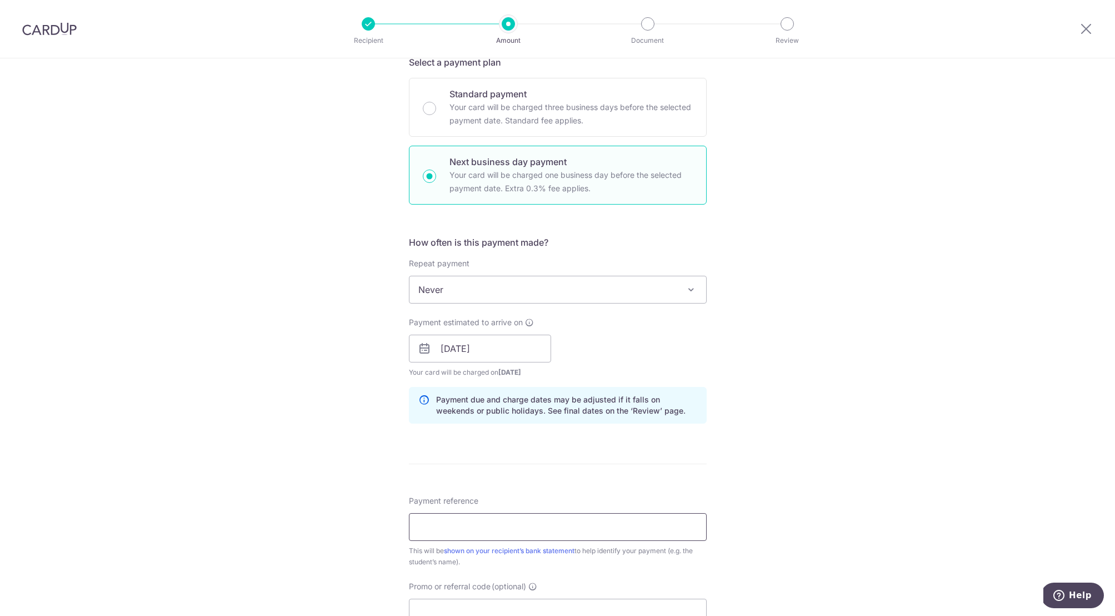
scroll to position [257, 0]
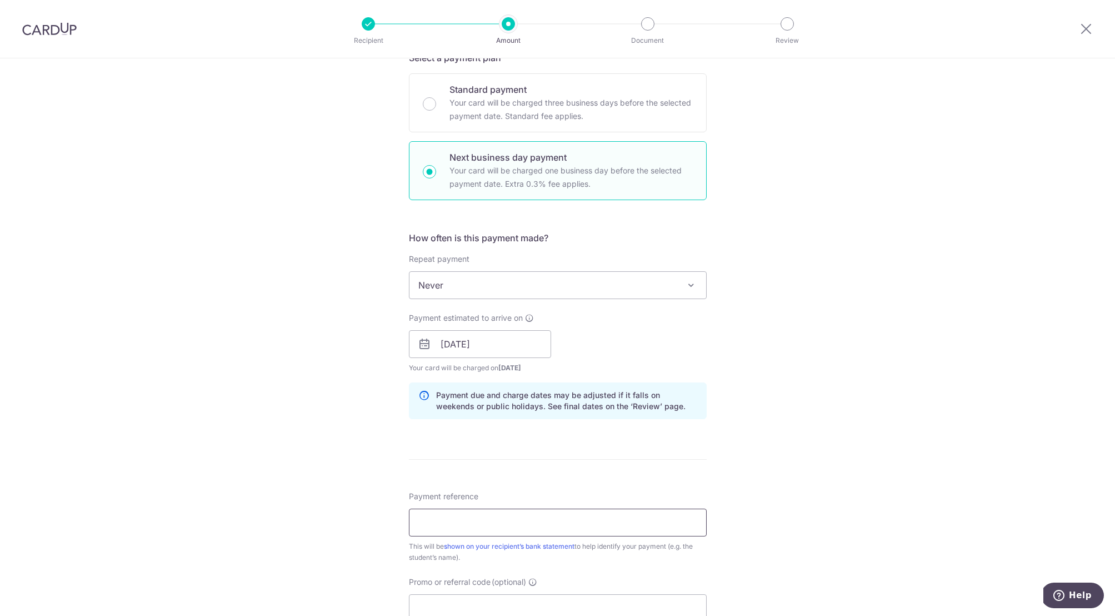
click at [457, 518] on input "Payment reference" at bounding box center [558, 522] width 298 height 28
click at [445, 523] on input "Aaran Patel A level Math Chem" at bounding box center [558, 522] width 298 height 28
click at [444, 523] on input "Aaran Patel A level Math Chem" at bounding box center [558, 522] width 298 height 28
click at [561, 527] on input "AaranPatel A level Math Chem" at bounding box center [558, 522] width 298 height 28
click at [563, 524] on input "AaranPatel A level Math Chem inv 32" at bounding box center [558, 522] width 298 height 28
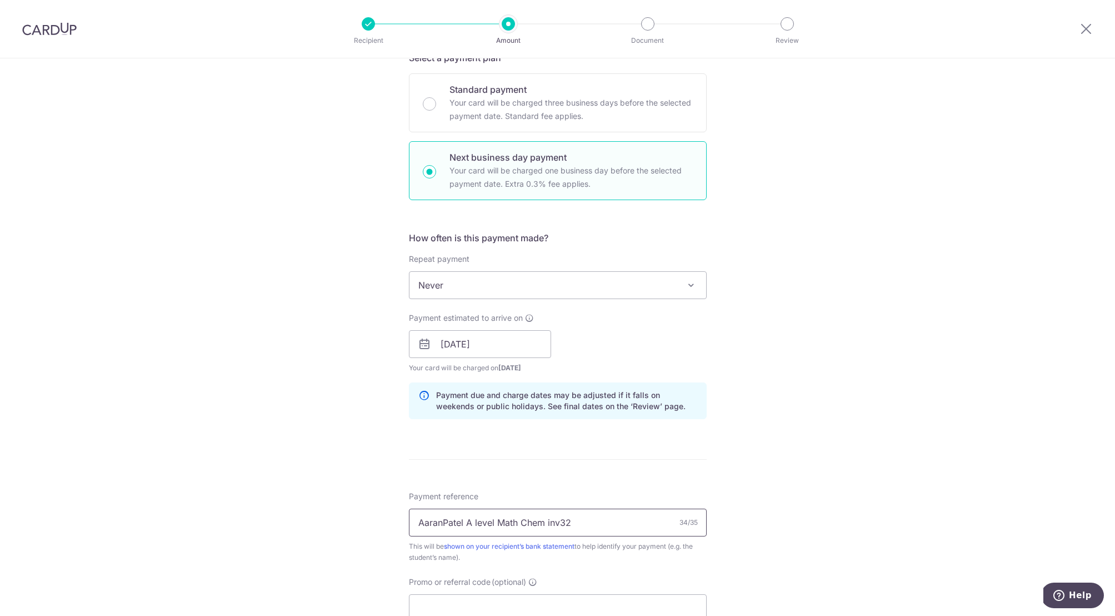
click at [588, 523] on input "AaranPatel A level Math Chem inv32" at bounding box center [558, 522] width 298 height 28
type input "AaranPatel A level Math Chem inv320"
click at [743, 486] on div "Tell us more about your payment Enter payment amount SGD 6,670.80 6670.80 Selec…" at bounding box center [557, 353] width 1115 height 1104
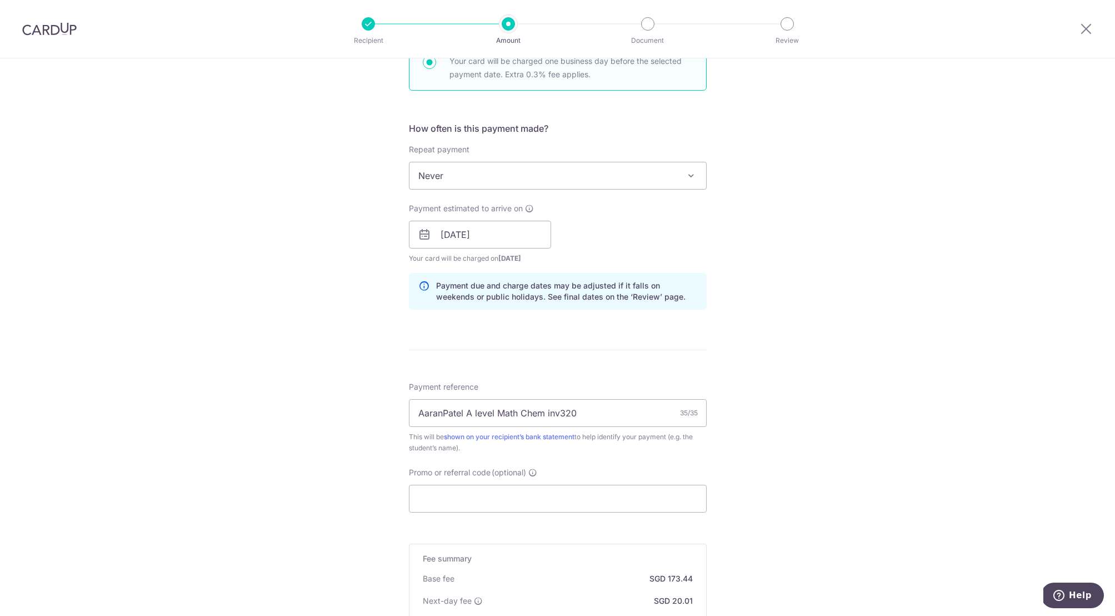
scroll to position [382, 0]
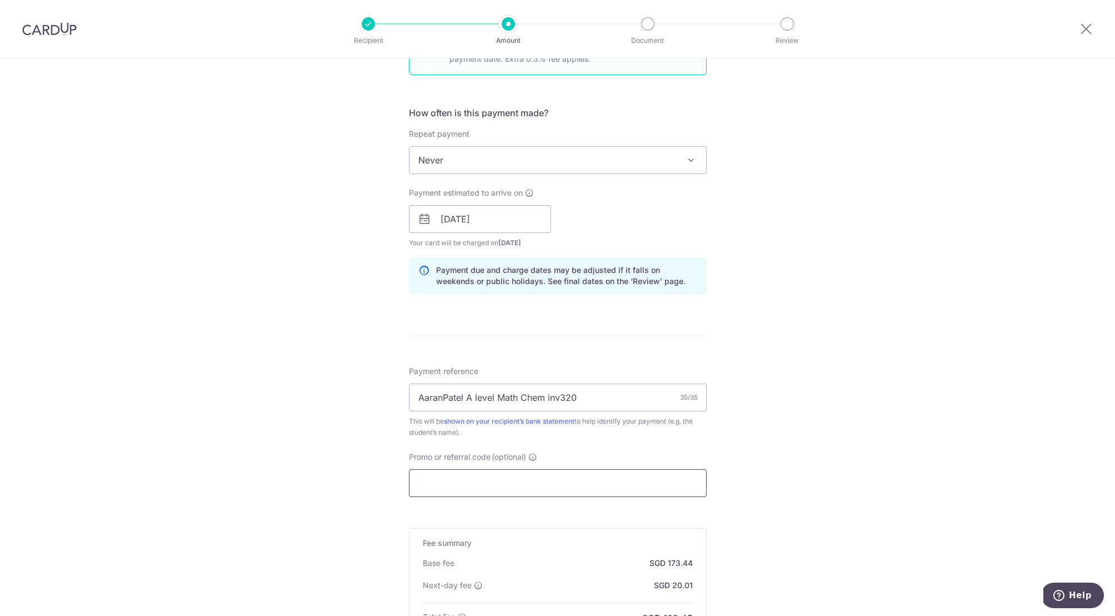
click at [503, 482] on input "Promo or referral code (optional)" at bounding box center [558, 483] width 298 height 28
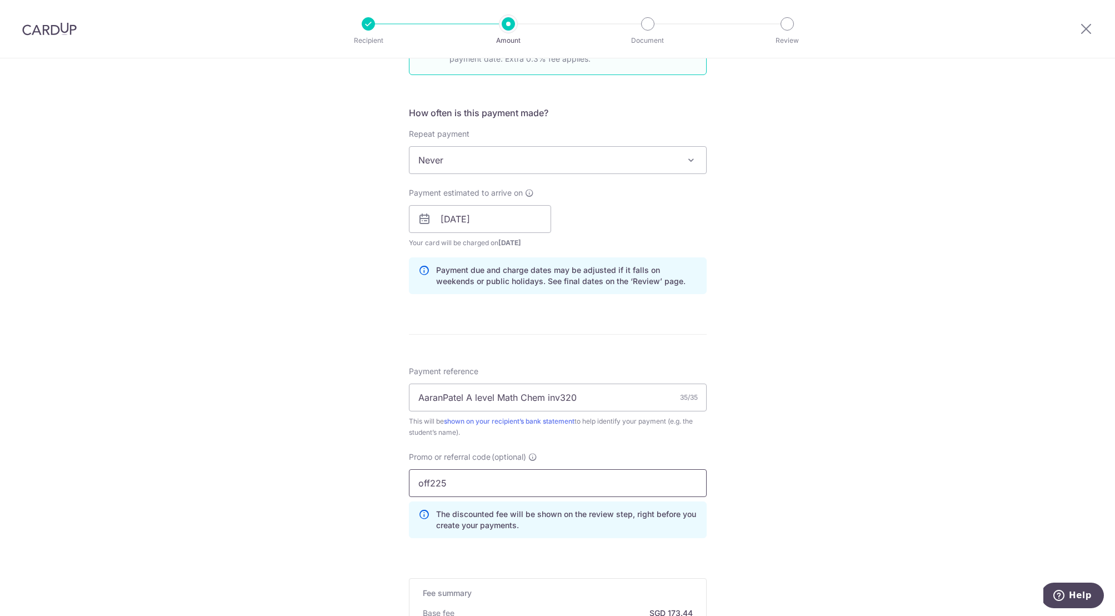
type input "off225"
click at [796, 344] on div "Tell us more about your payment Enter payment amount SGD 6,670.80 6670.80 Selec…" at bounding box center [557, 253] width 1115 height 1154
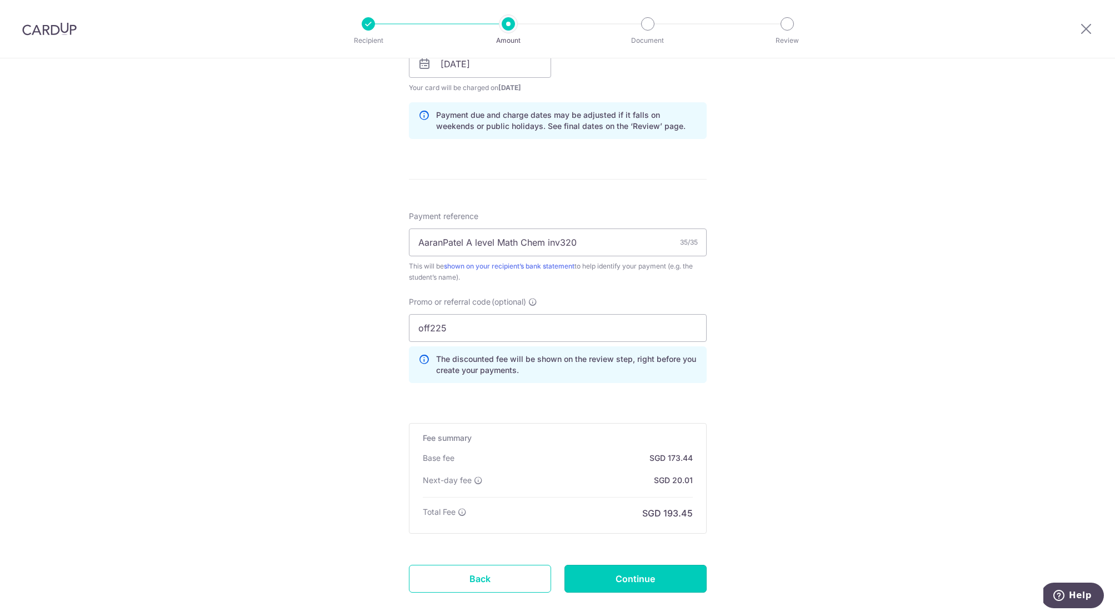
scroll to position [535, 0]
click at [631, 579] on input "Continue" at bounding box center [635, 581] width 142 height 28
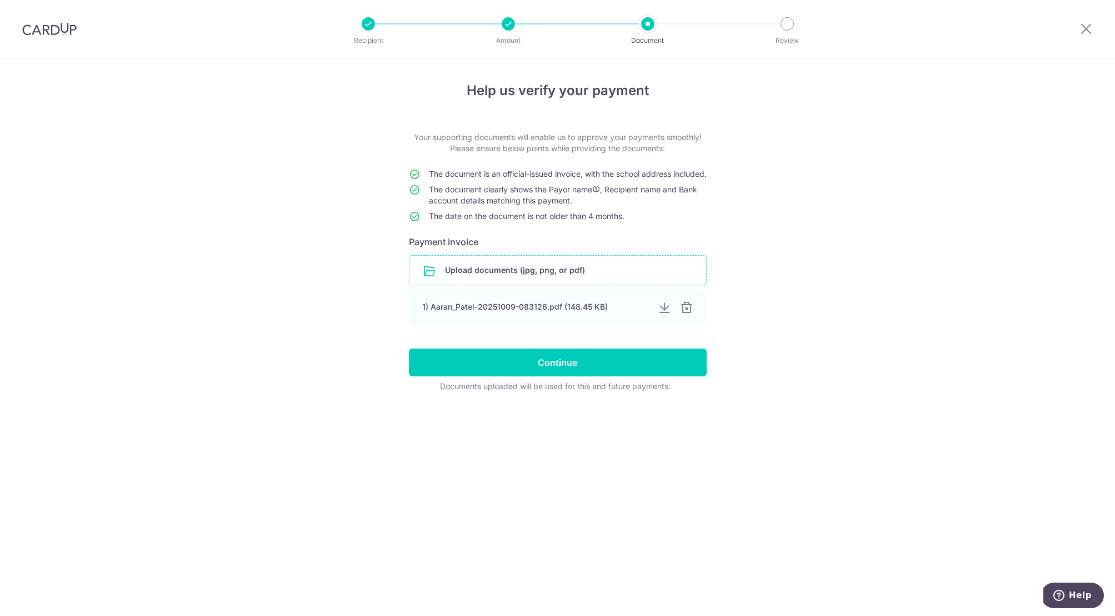
click at [524, 284] on input "file" at bounding box center [557, 270] width 297 height 29
click at [554, 376] on input "Continue" at bounding box center [558, 362] width 298 height 28
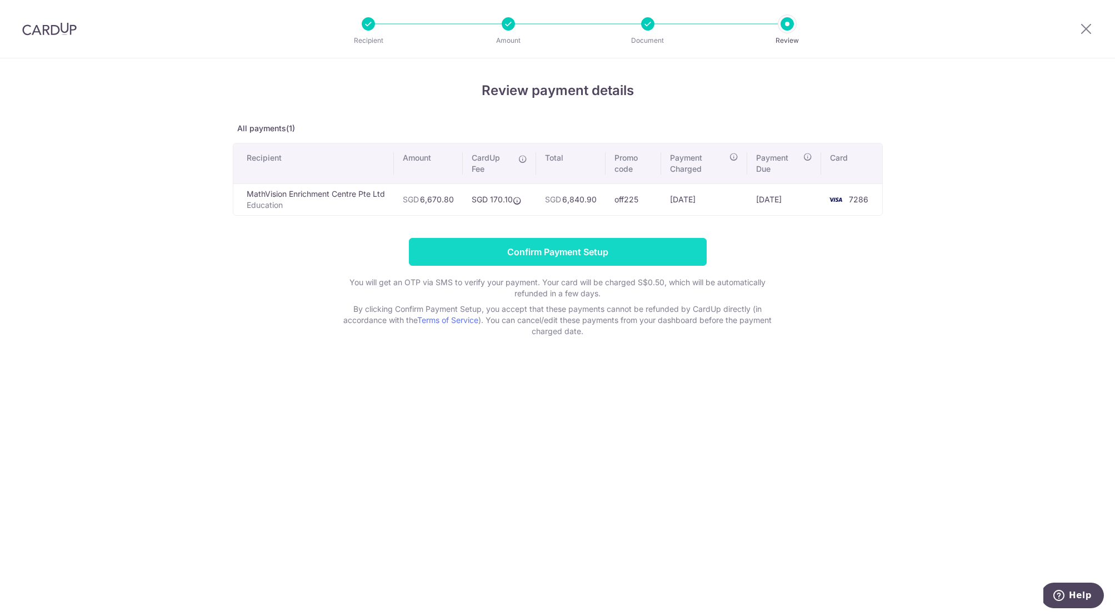
click at [594, 251] on input "Confirm Payment Setup" at bounding box center [558, 252] width 298 height 28
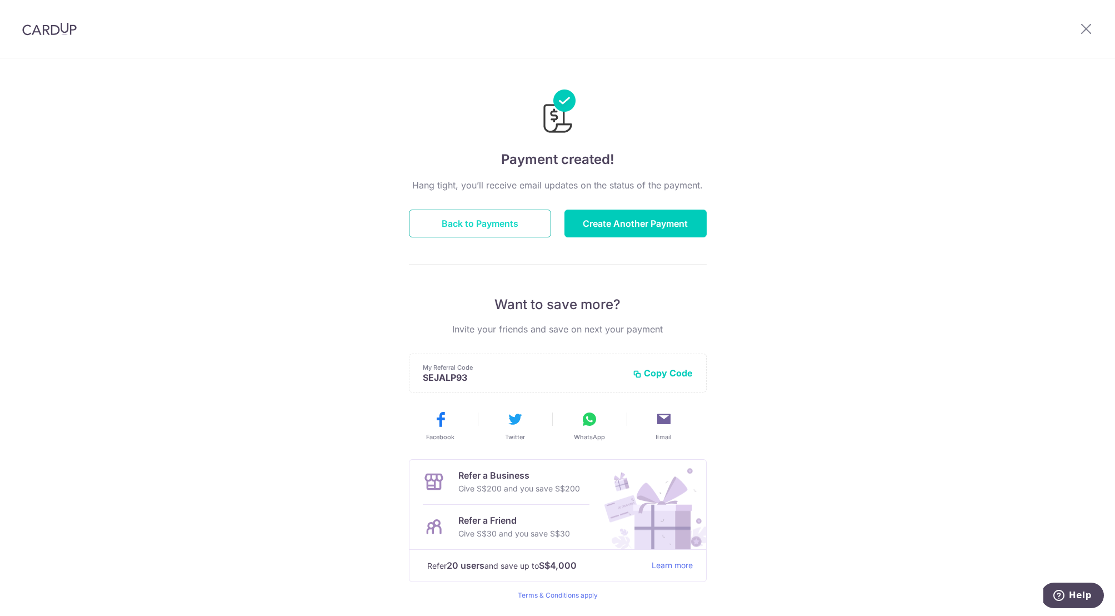
click at [477, 221] on button "Back to Payments" at bounding box center [480, 223] width 142 height 28
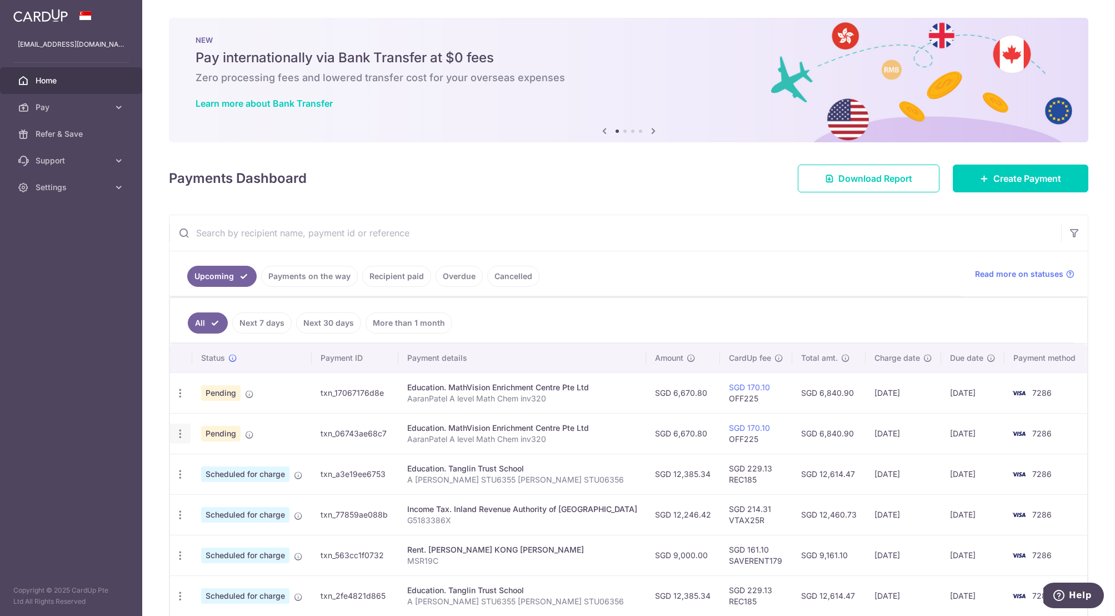
click at [181, 433] on icon "button" at bounding box center [180, 434] width 12 height 12
click at [230, 489] on span "Cancel payment" at bounding box center [239, 490] width 74 height 13
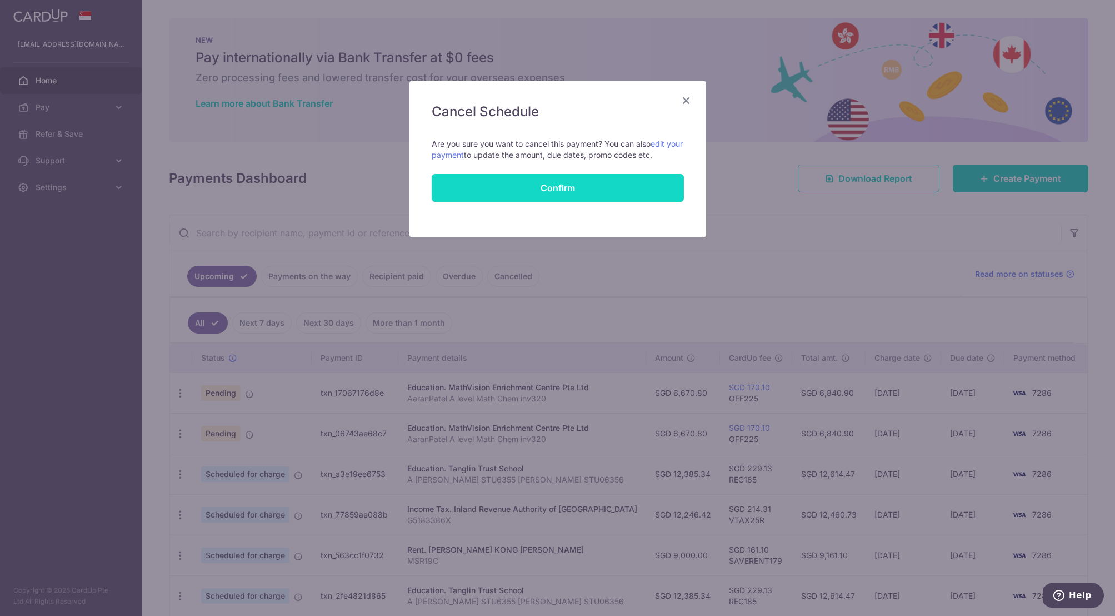
click at [579, 185] on button "Confirm" at bounding box center [558, 188] width 252 height 28
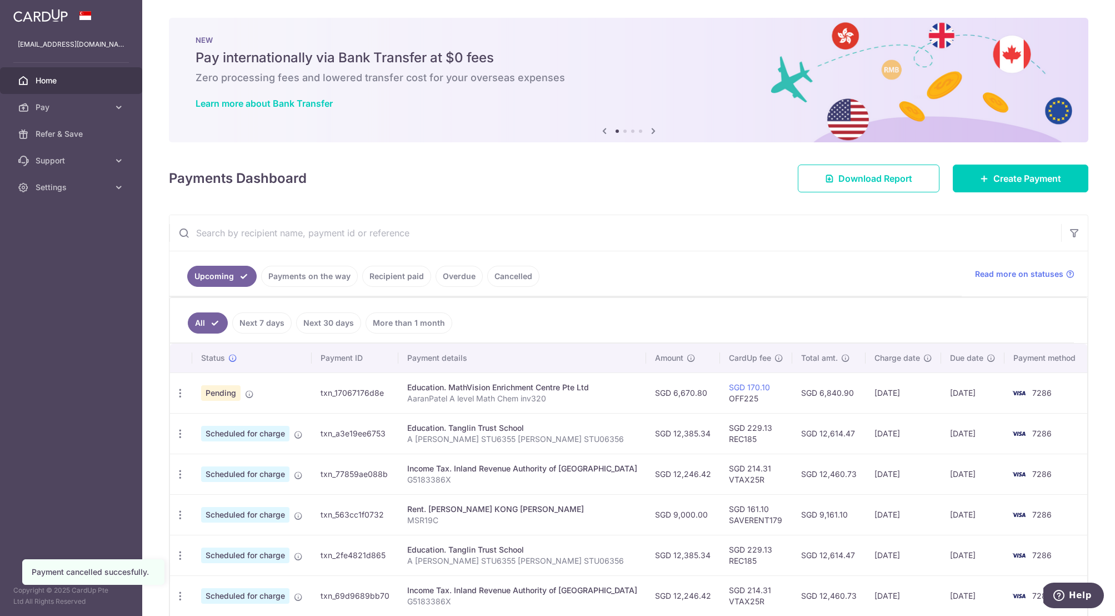
click at [516, 388] on div "Education. MathVision Enrichment Centre Pte Ltd" at bounding box center [522, 387] width 230 height 11
click at [184, 392] on icon "button" at bounding box center [180, 393] width 12 height 12
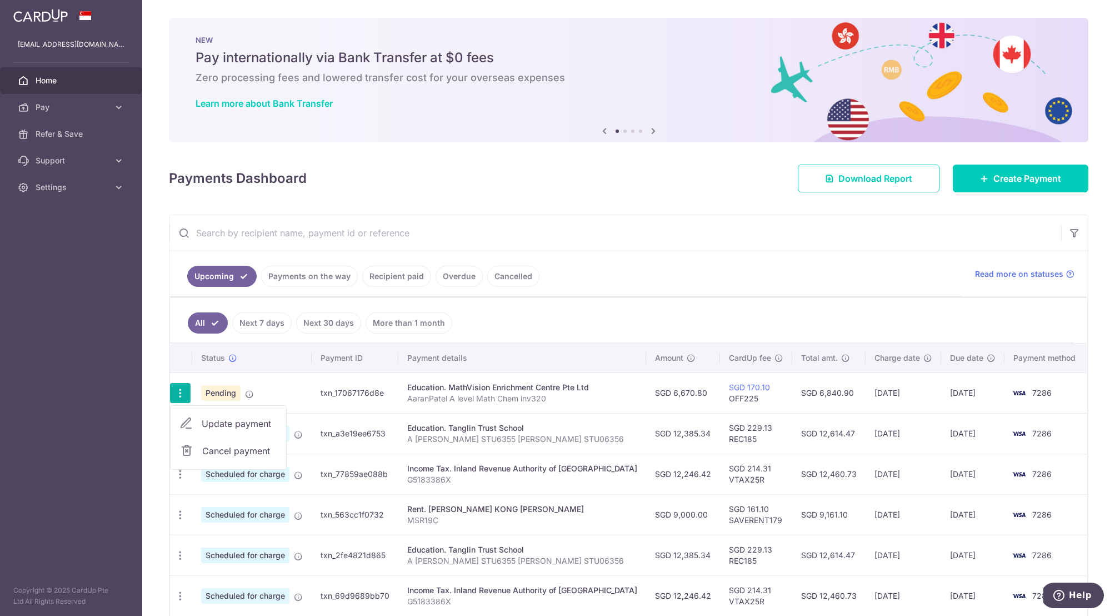
click at [504, 400] on p "AaranPatel A level Math Chem inv320" at bounding box center [522, 398] width 230 height 11
click at [337, 277] on link "Payments on the way" at bounding box center [309, 276] width 97 height 21
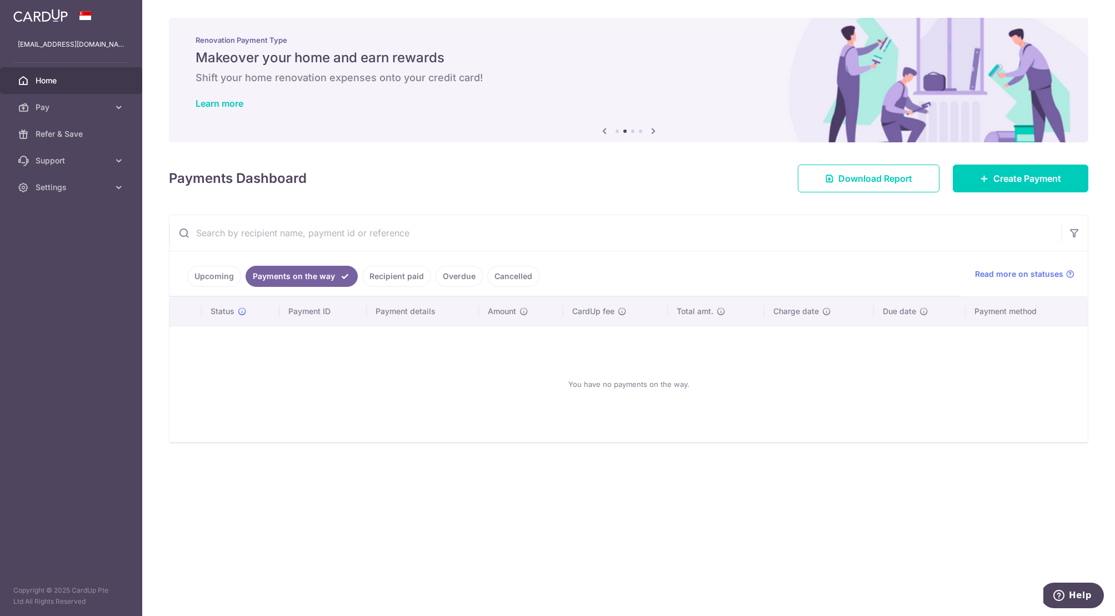
click at [208, 273] on link "Upcoming" at bounding box center [214, 276] width 54 height 21
